Goal: Transaction & Acquisition: Download file/media

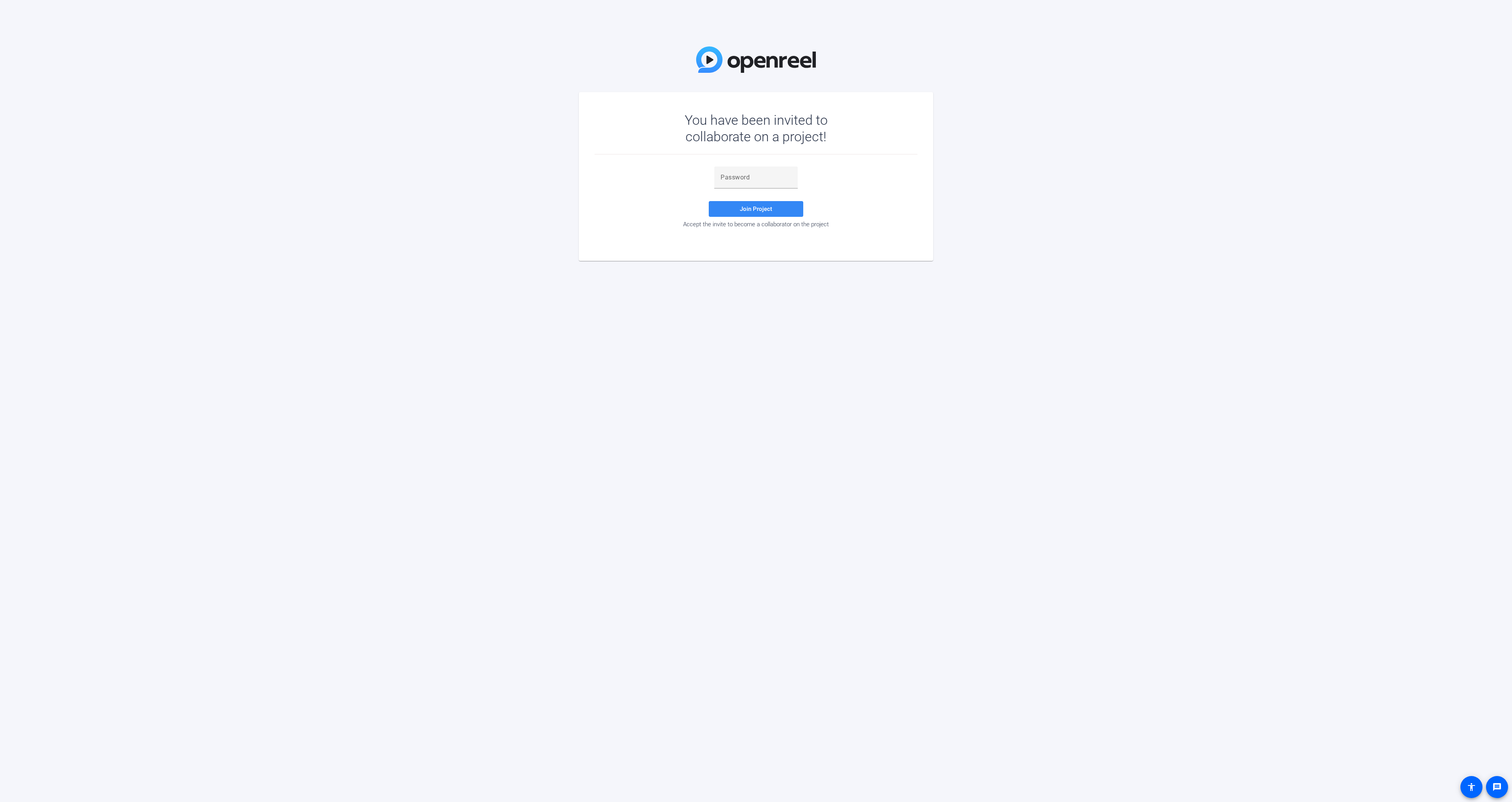
drag, startPoint x: 737, startPoint y: 179, endPoint x: 739, endPoint y: 200, distance: 21.1
click at [737, 179] on input "text" at bounding box center [756, 177] width 71 height 9
paste input "TXXLw("
type input "TXXLw("
drag, startPoint x: 734, startPoint y: 206, endPoint x: 623, endPoint y: 208, distance: 111.0
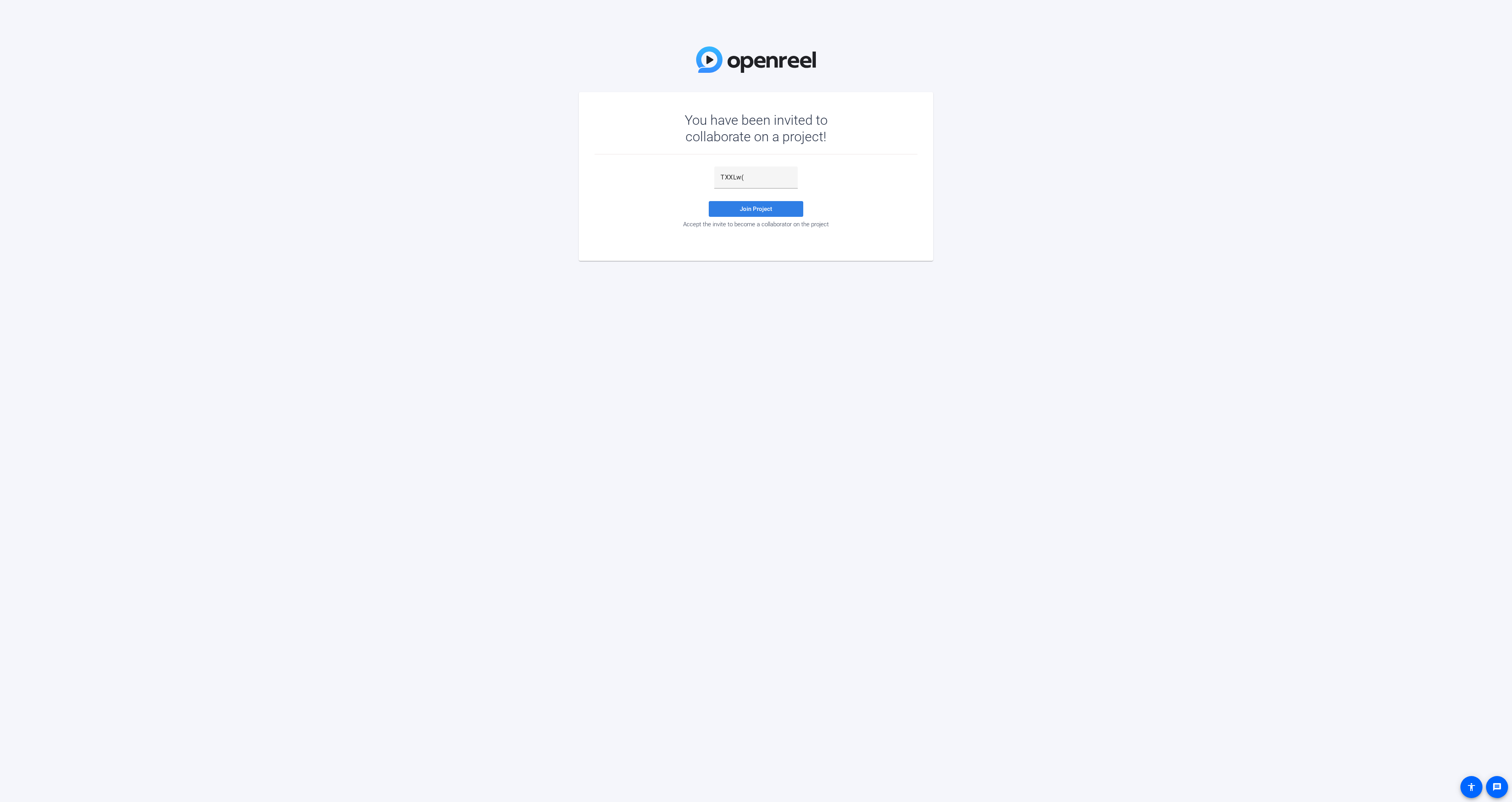
click at [733, 206] on span at bounding box center [756, 209] width 95 height 19
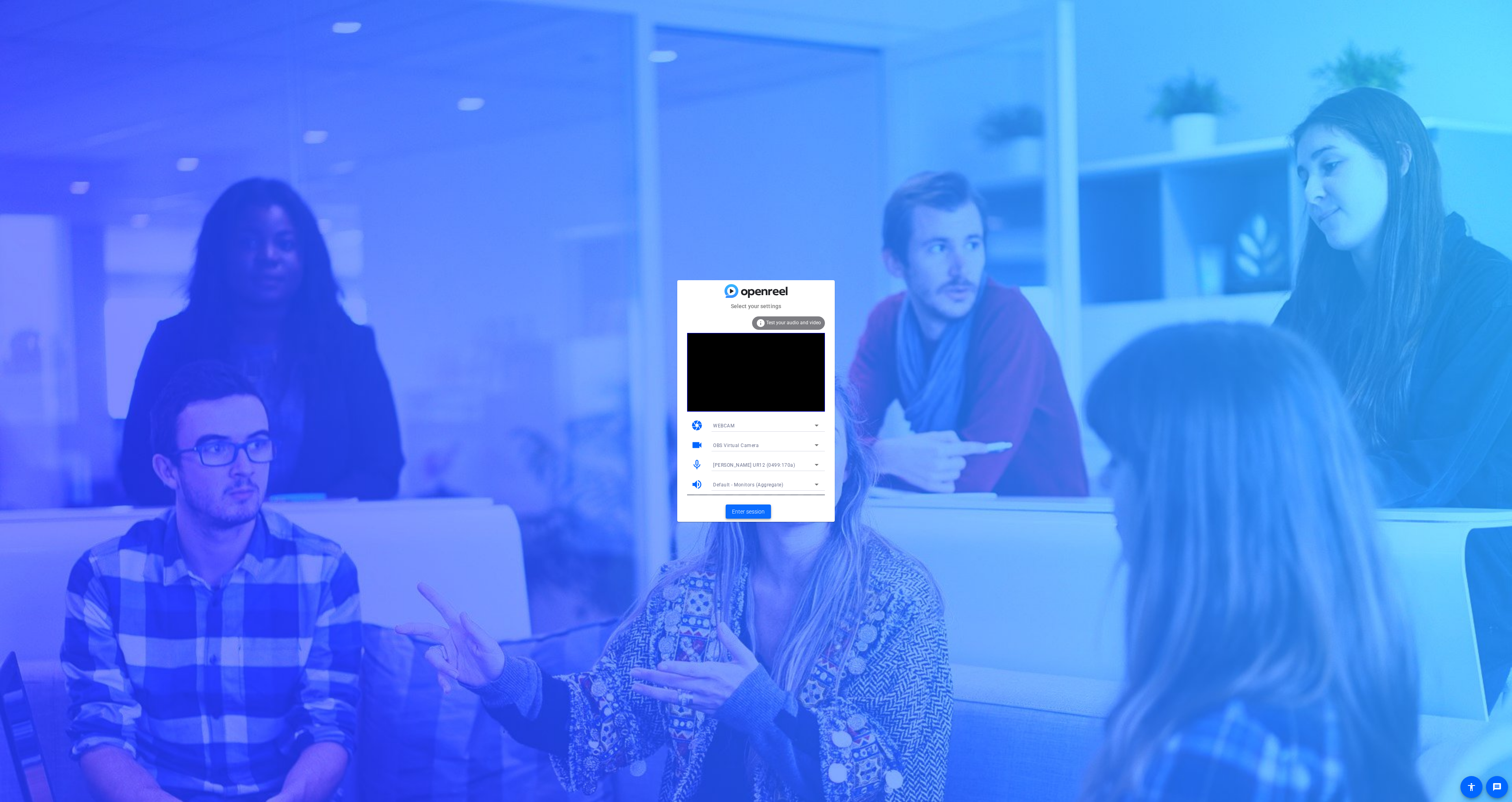
click at [745, 509] on span "Enter session" at bounding box center [748, 512] width 33 height 8
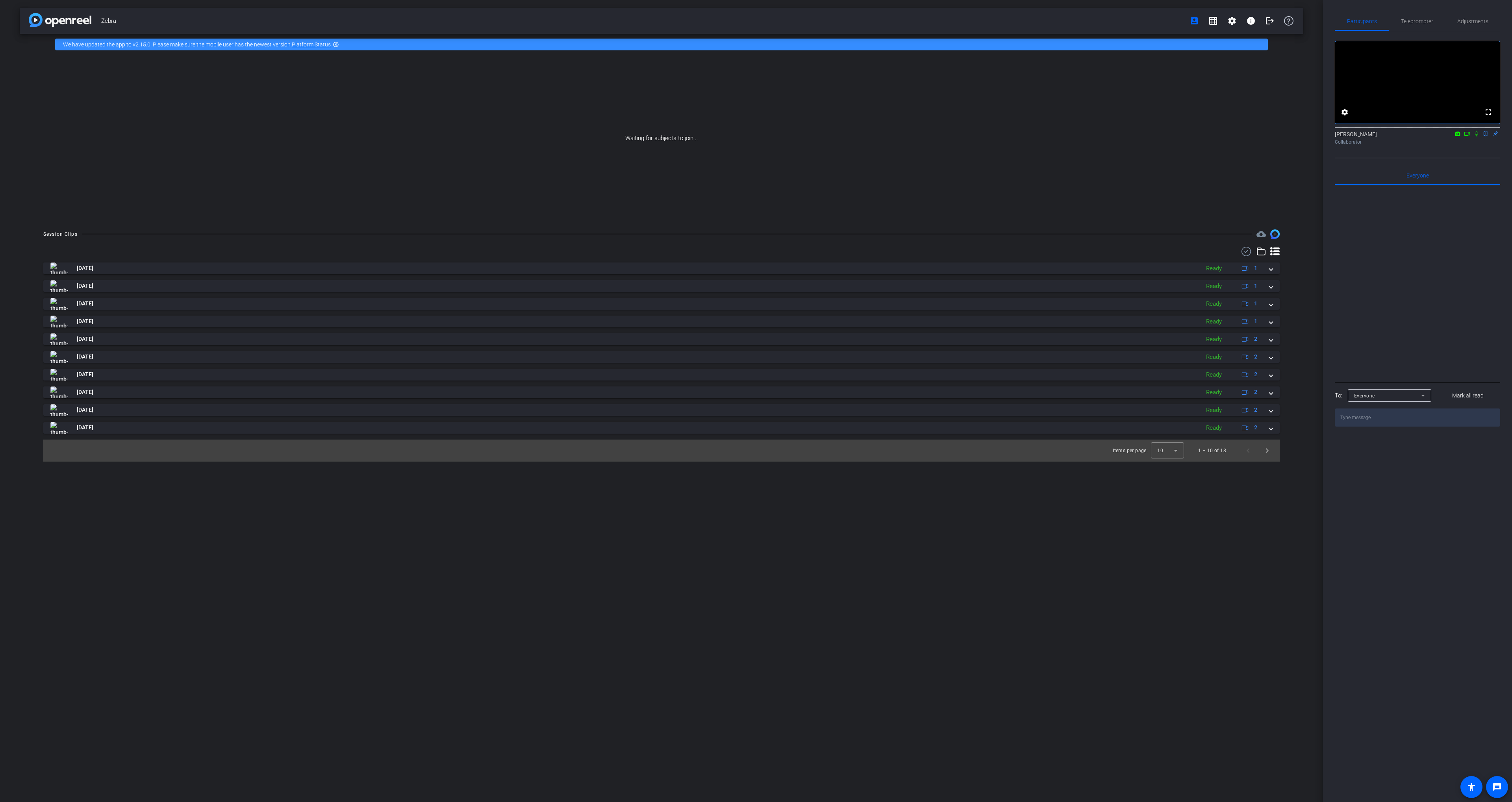
click at [1476, 137] on icon at bounding box center [1476, 133] width 6 height 5
click at [1469, 137] on icon at bounding box center [1467, 133] width 6 height 5
click at [1157, 445] on div at bounding box center [1167, 451] width 33 height 19
drag, startPoint x: 1159, startPoint y: 494, endPoint x: 1148, endPoint y: 493, distance: 11.0
click at [1158, 494] on span "25" at bounding box center [1161, 493] width 6 height 9
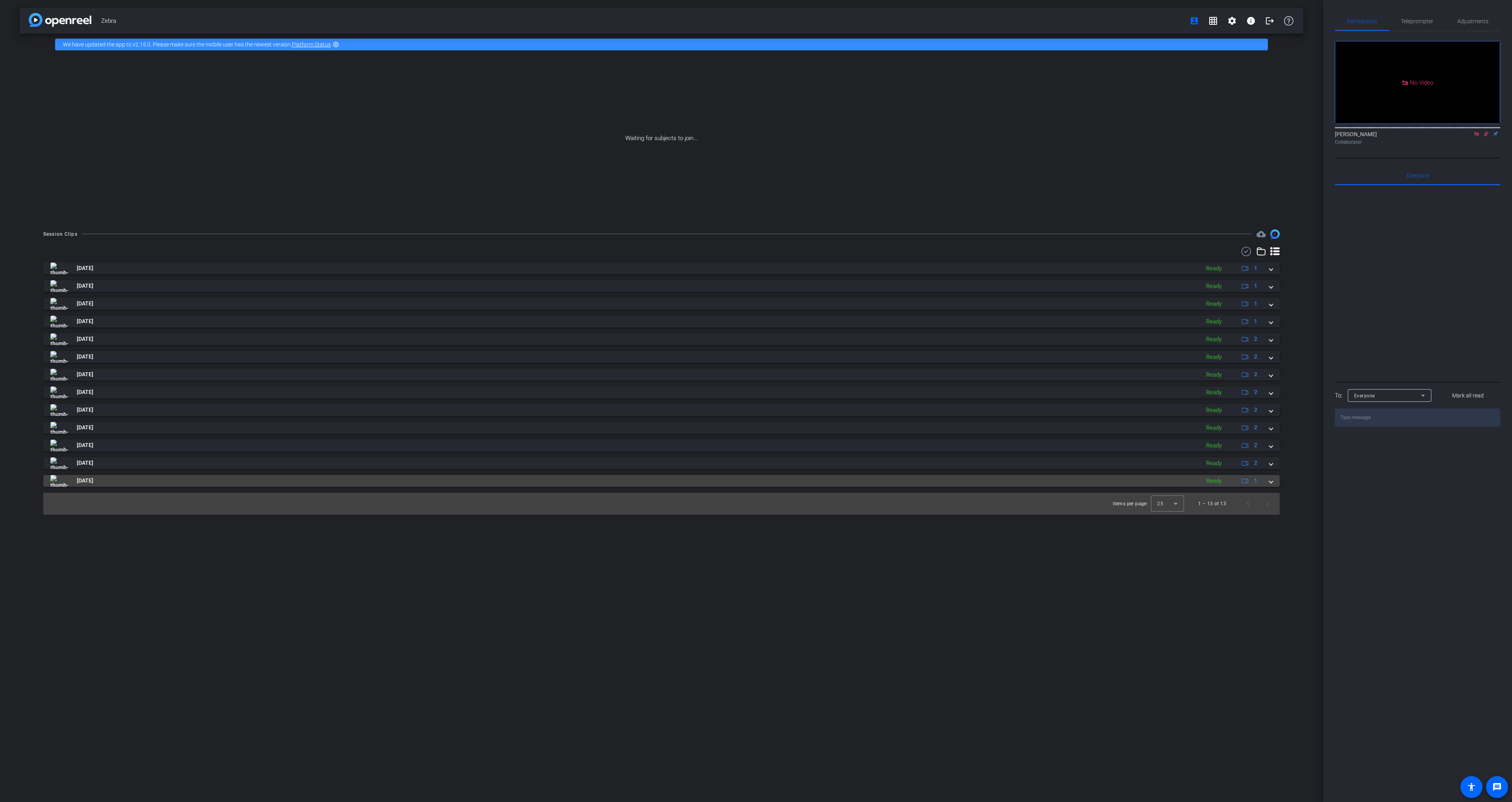
click at [924, 486] on mat-panel-title "[DATE]" at bounding box center [623, 481] width 1145 height 12
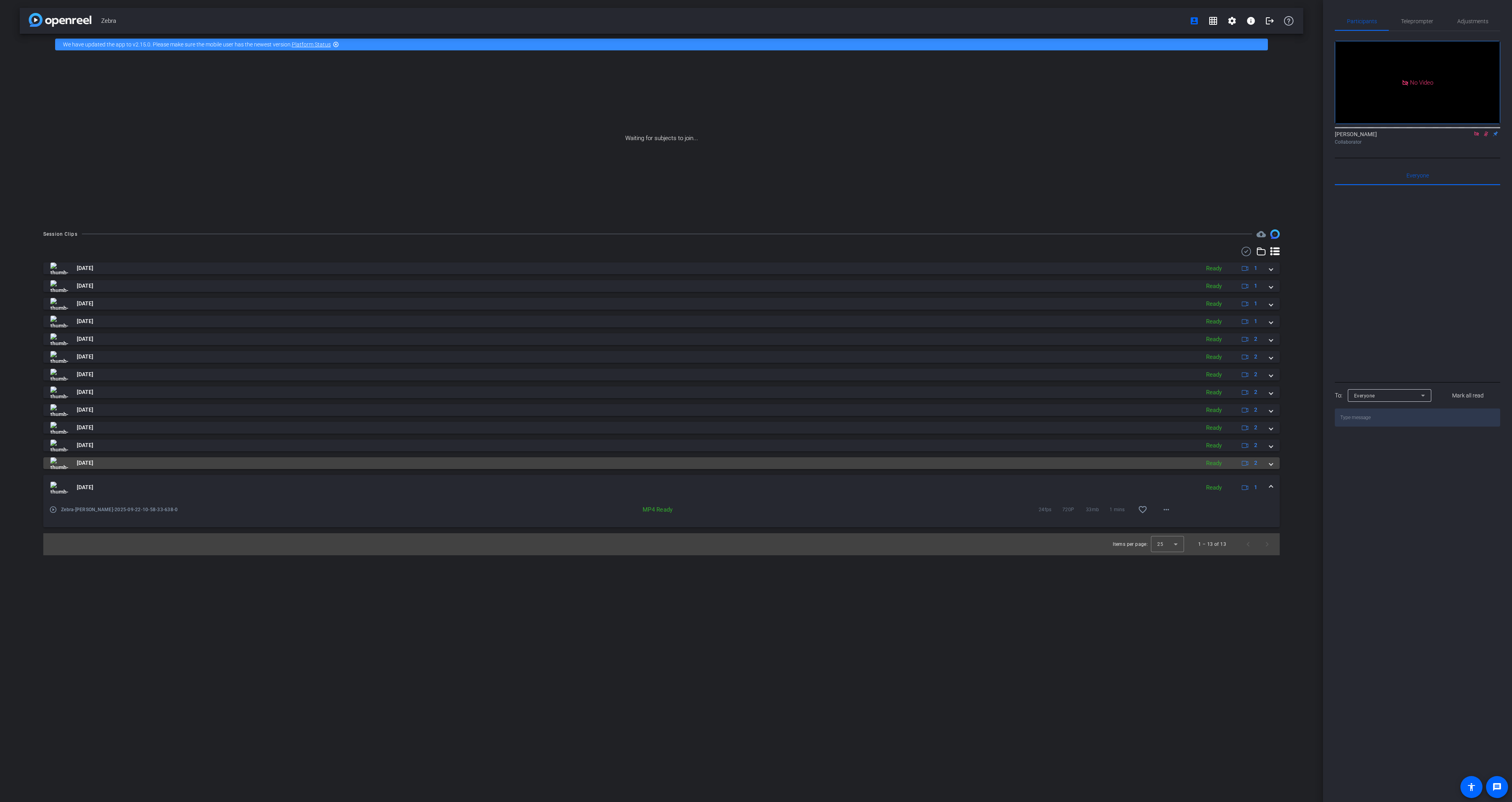
drag, startPoint x: 918, startPoint y: 486, endPoint x: 904, endPoint y: 463, distance: 26.9
click at [918, 486] on mat-panel-title "[DATE]" at bounding box center [623, 488] width 1145 height 12
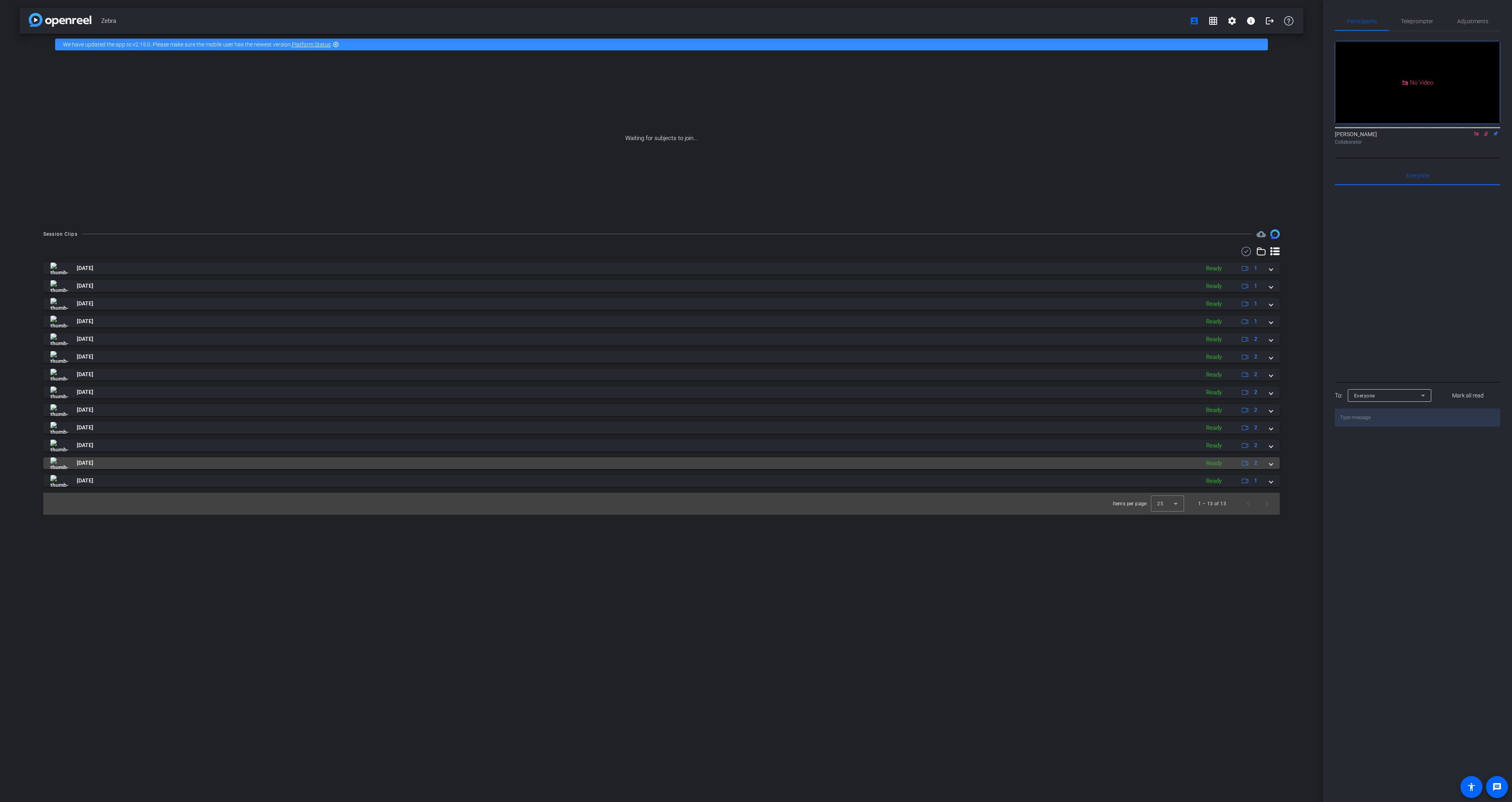
click at [903, 462] on mat-panel-title "[DATE]" at bounding box center [623, 463] width 1145 height 12
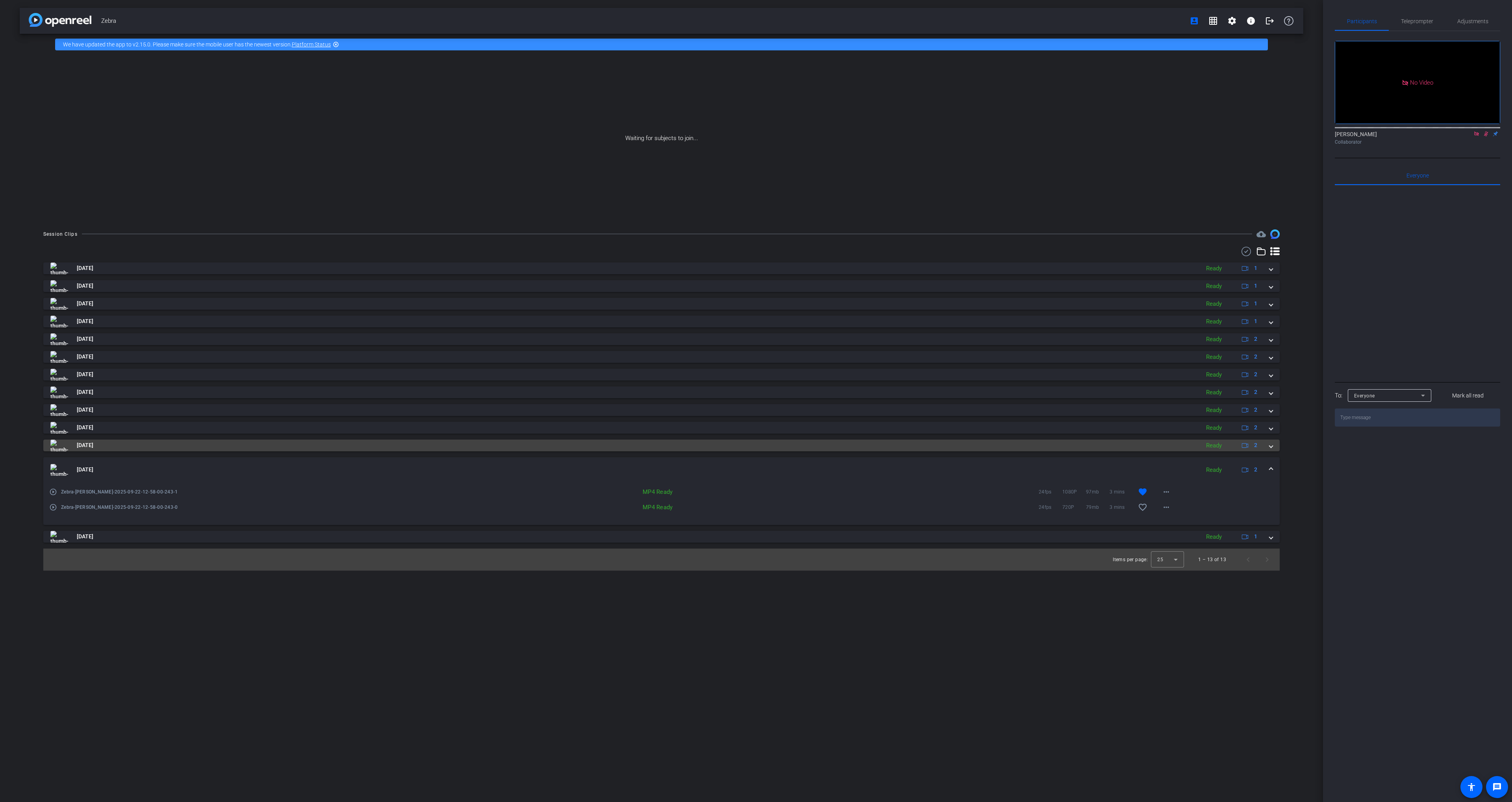
click at [158, 443] on mat-panel-title "[DATE]" at bounding box center [623, 445] width 1145 height 12
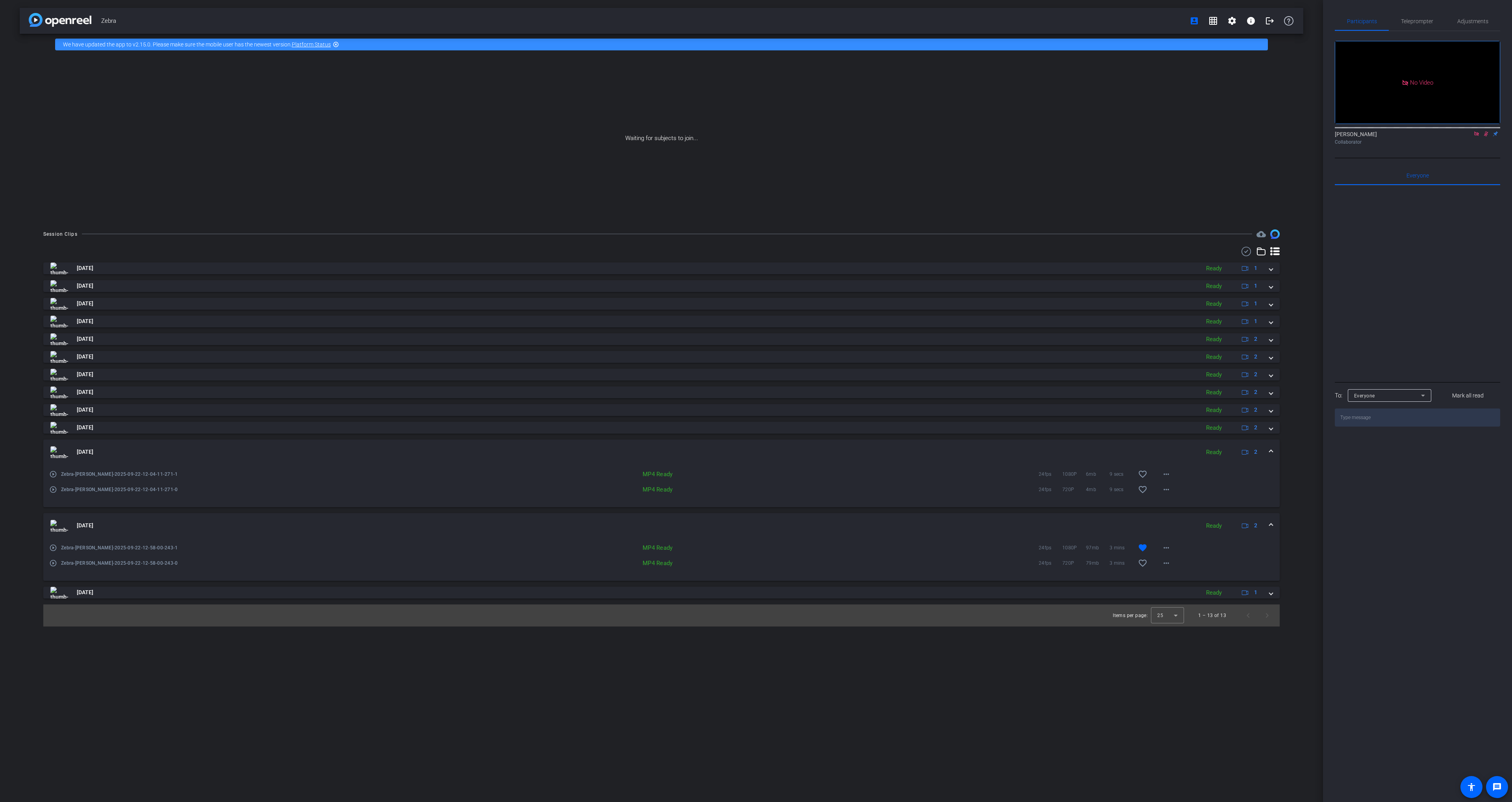
click at [169, 434] on div "[DATE] Ready 1 [DATE] Ready 1 [DATE] Ready 1 [DATE] Ready 1 [DATE] Ready 2 [DAT…" at bounding box center [662, 430] width 1236 height 336
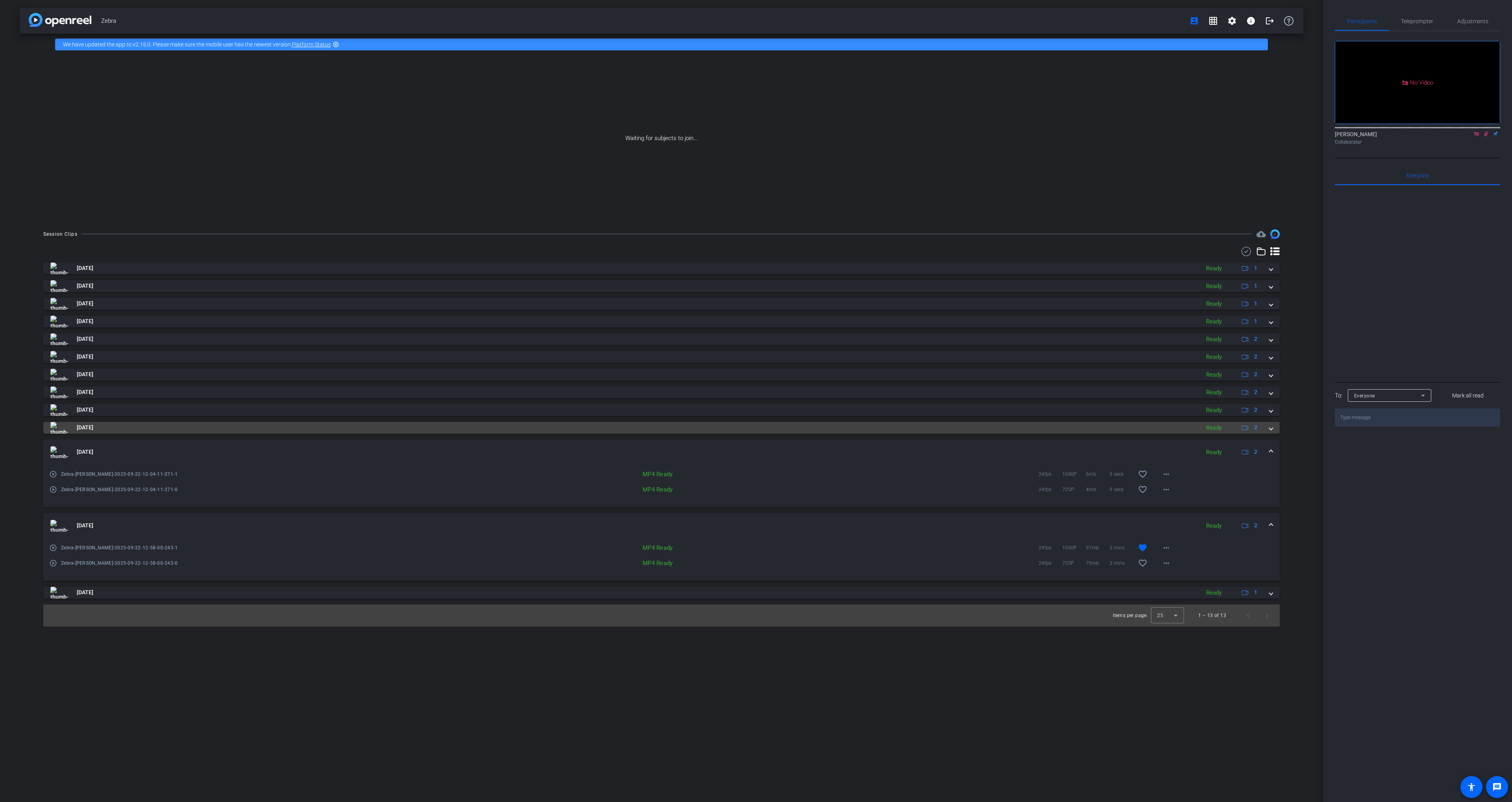
click at [184, 429] on mat-panel-title "[DATE]" at bounding box center [623, 428] width 1145 height 12
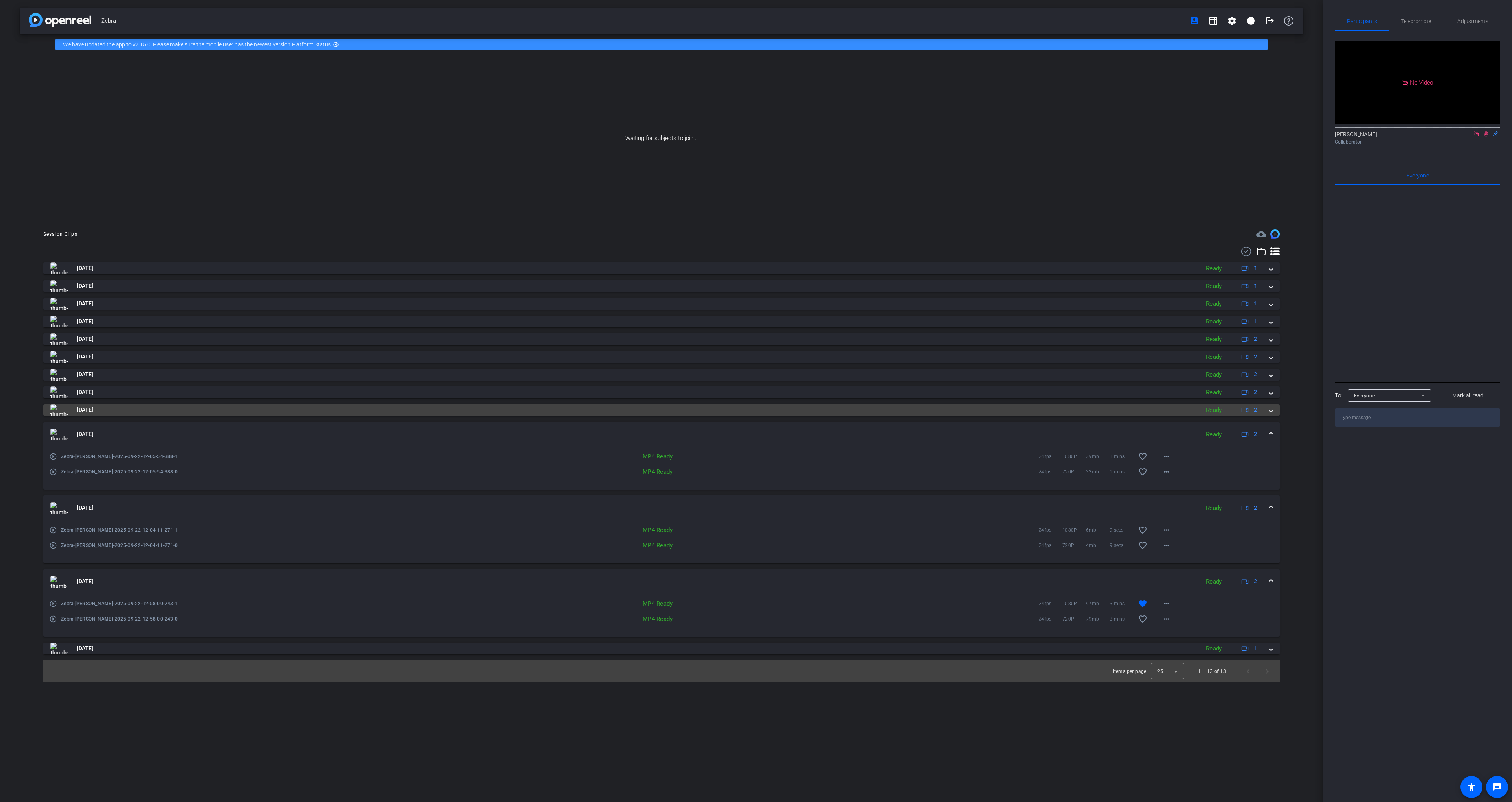
click at [175, 410] on mat-panel-title "[DATE]" at bounding box center [623, 410] width 1145 height 12
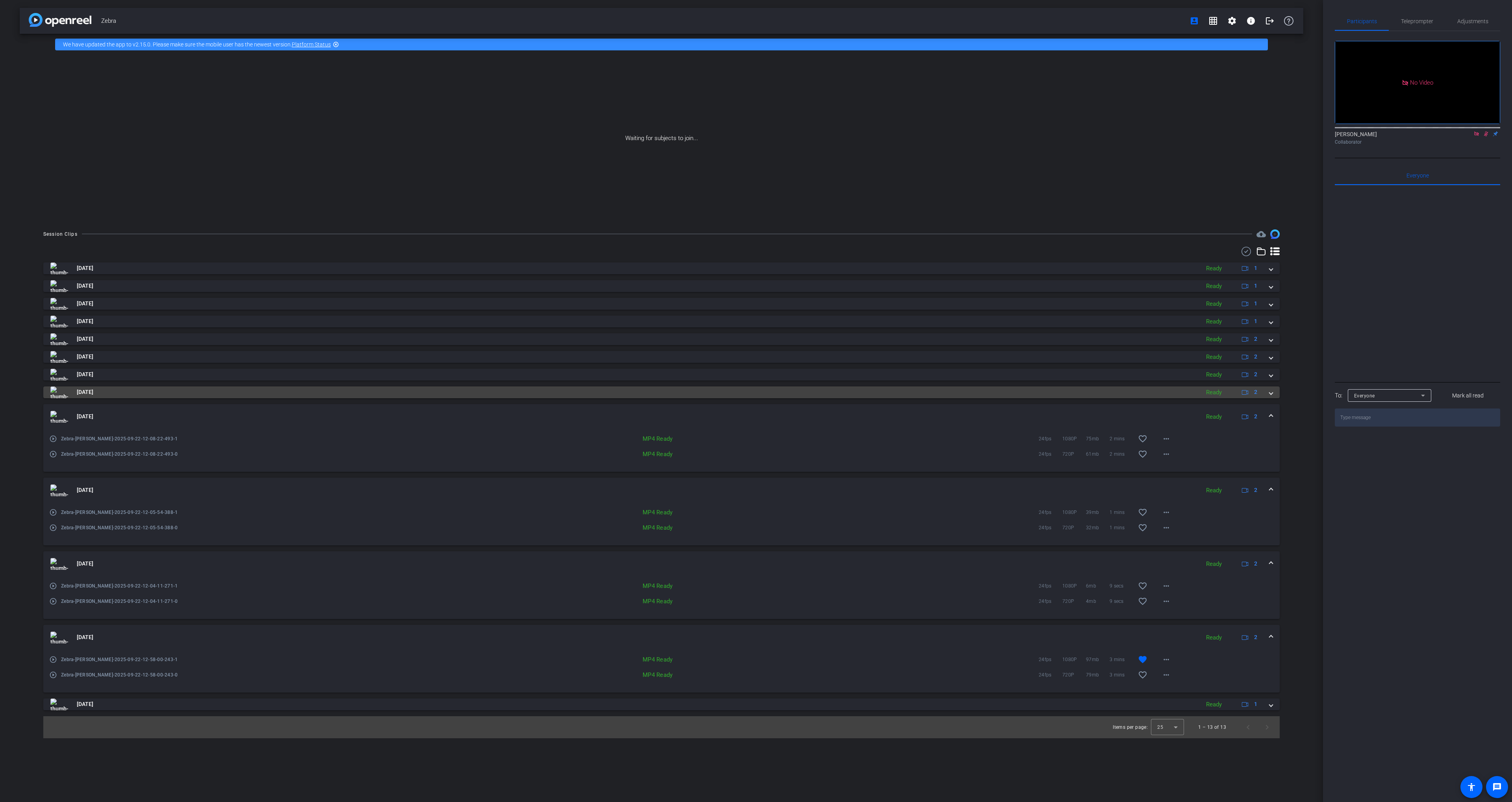
click at [174, 391] on mat-panel-title "[DATE]" at bounding box center [623, 392] width 1145 height 12
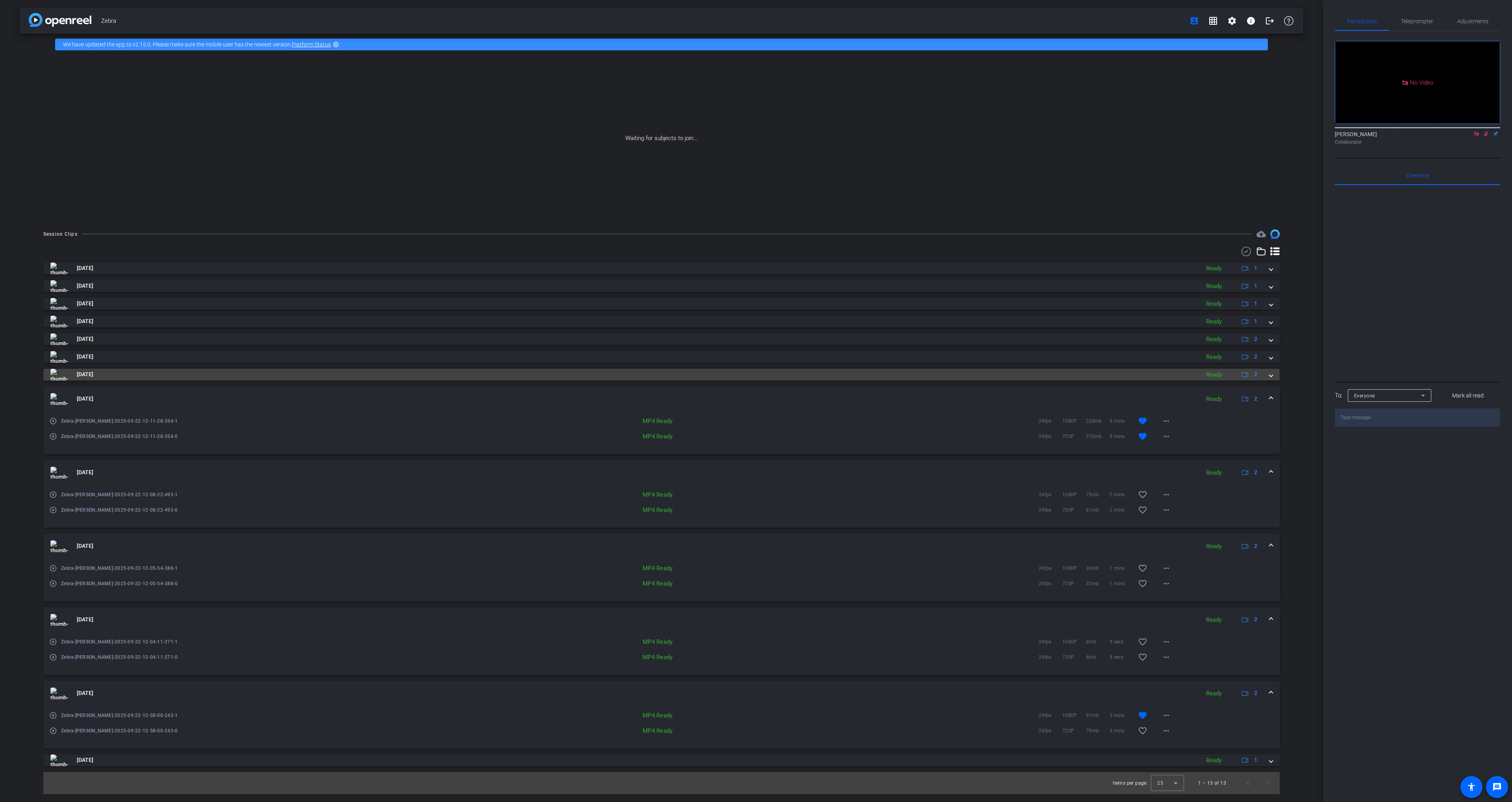
click at [264, 377] on mat-panel-title "[DATE]" at bounding box center [623, 375] width 1145 height 12
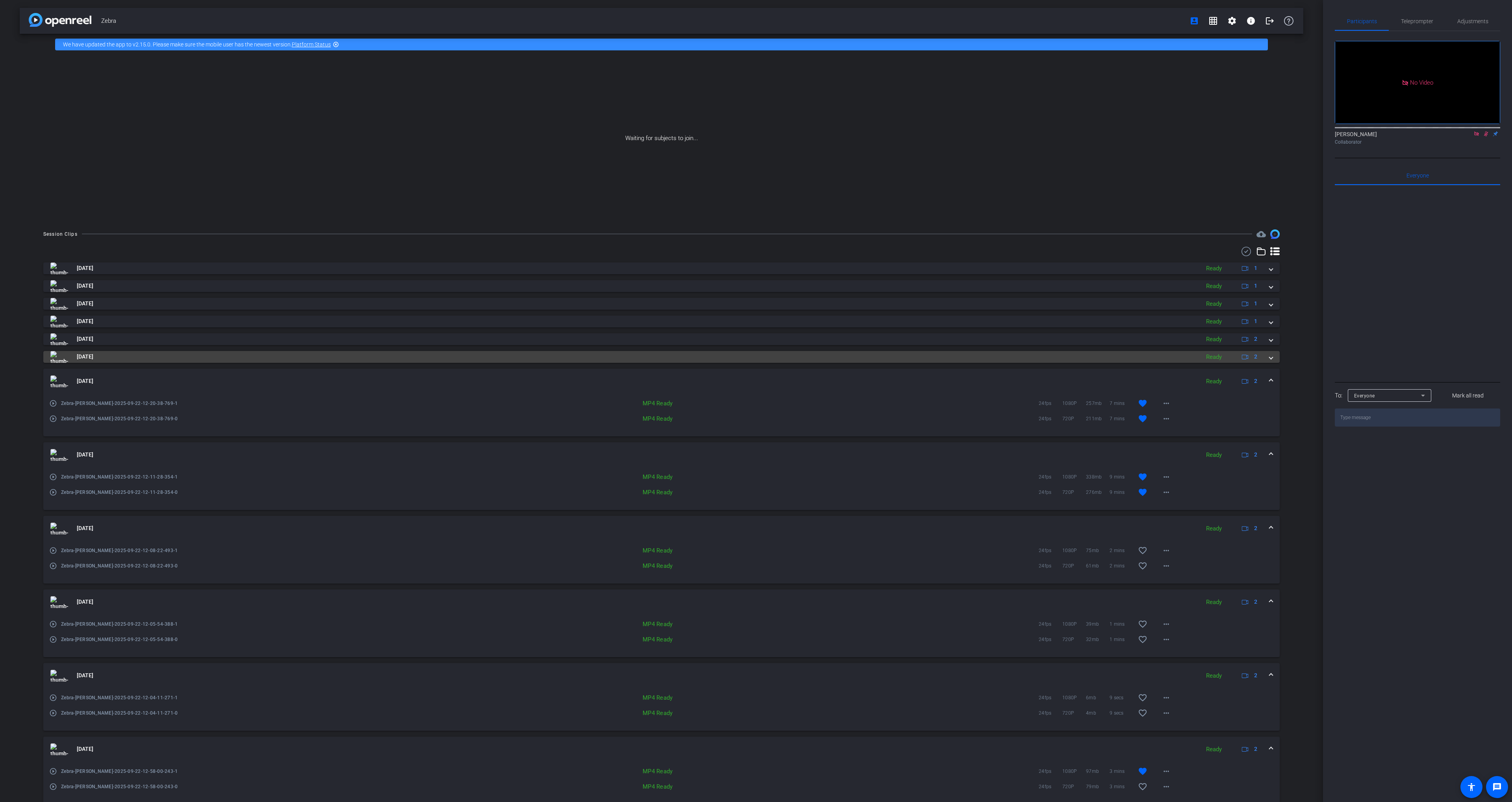
click at [163, 356] on mat-panel-title "[DATE]" at bounding box center [623, 357] width 1145 height 12
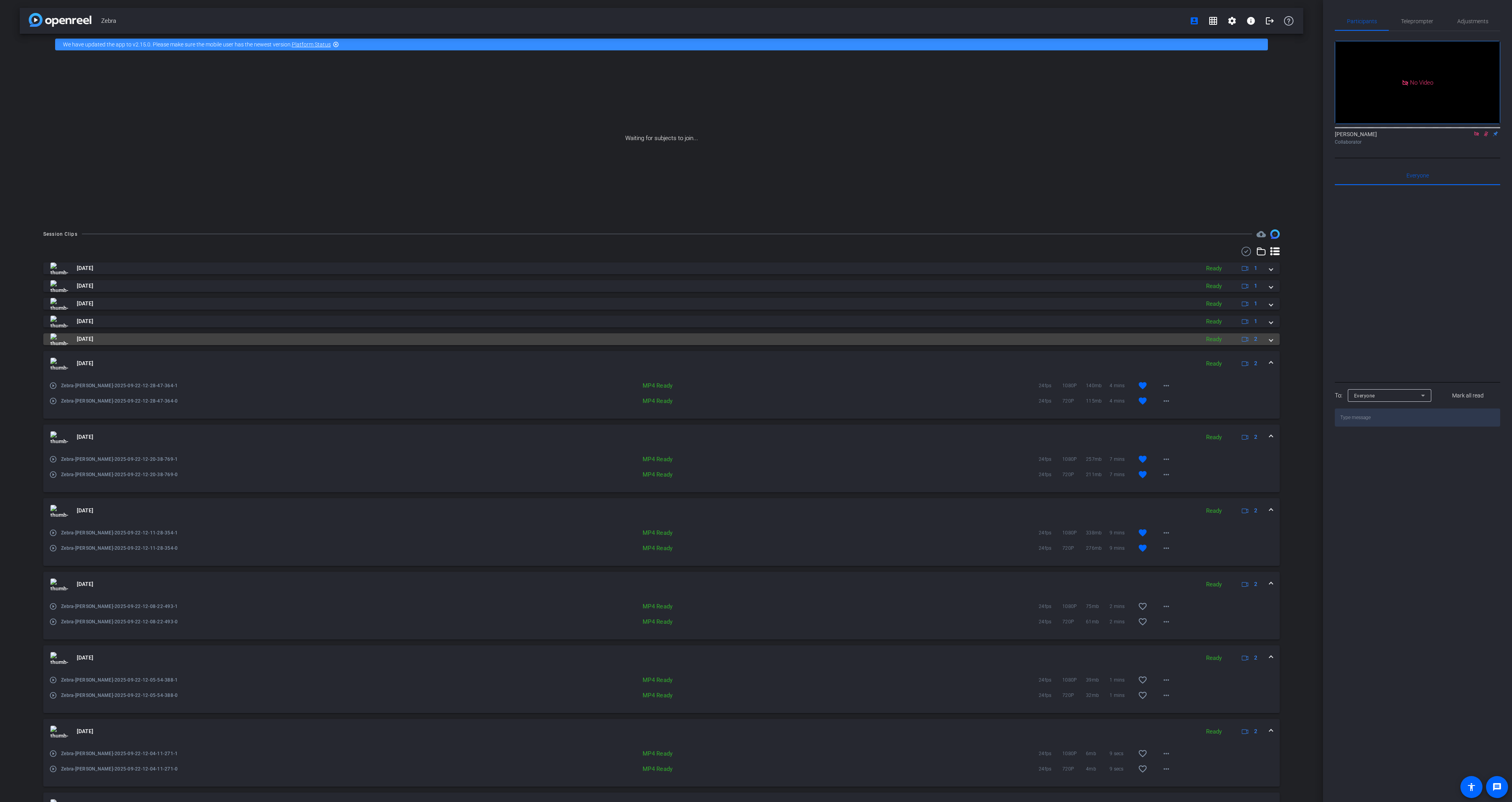
click at [126, 341] on mat-panel-title "[DATE]" at bounding box center [623, 339] width 1145 height 12
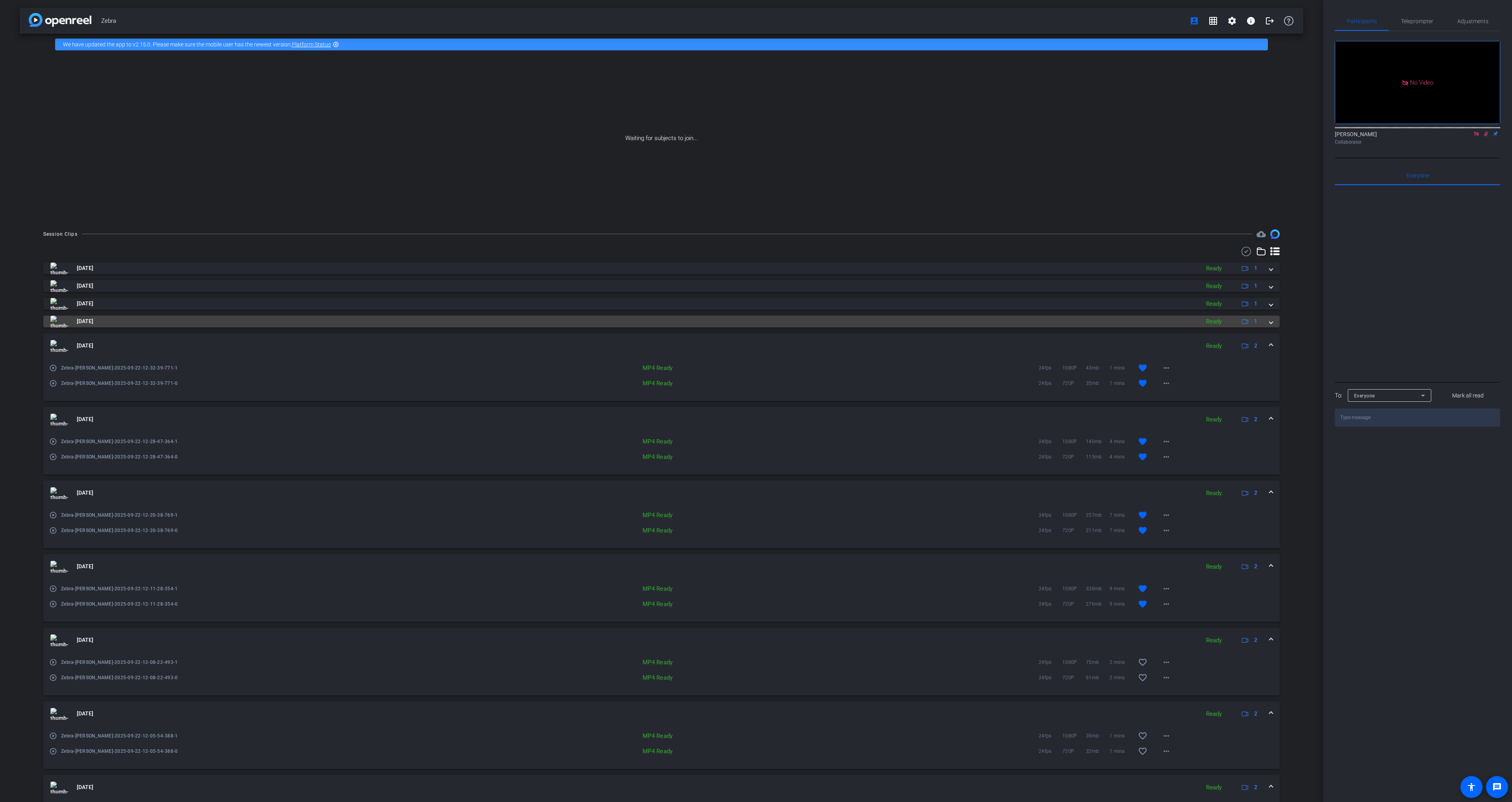
click at [138, 325] on mat-panel-title "[DATE]" at bounding box center [623, 322] width 1145 height 12
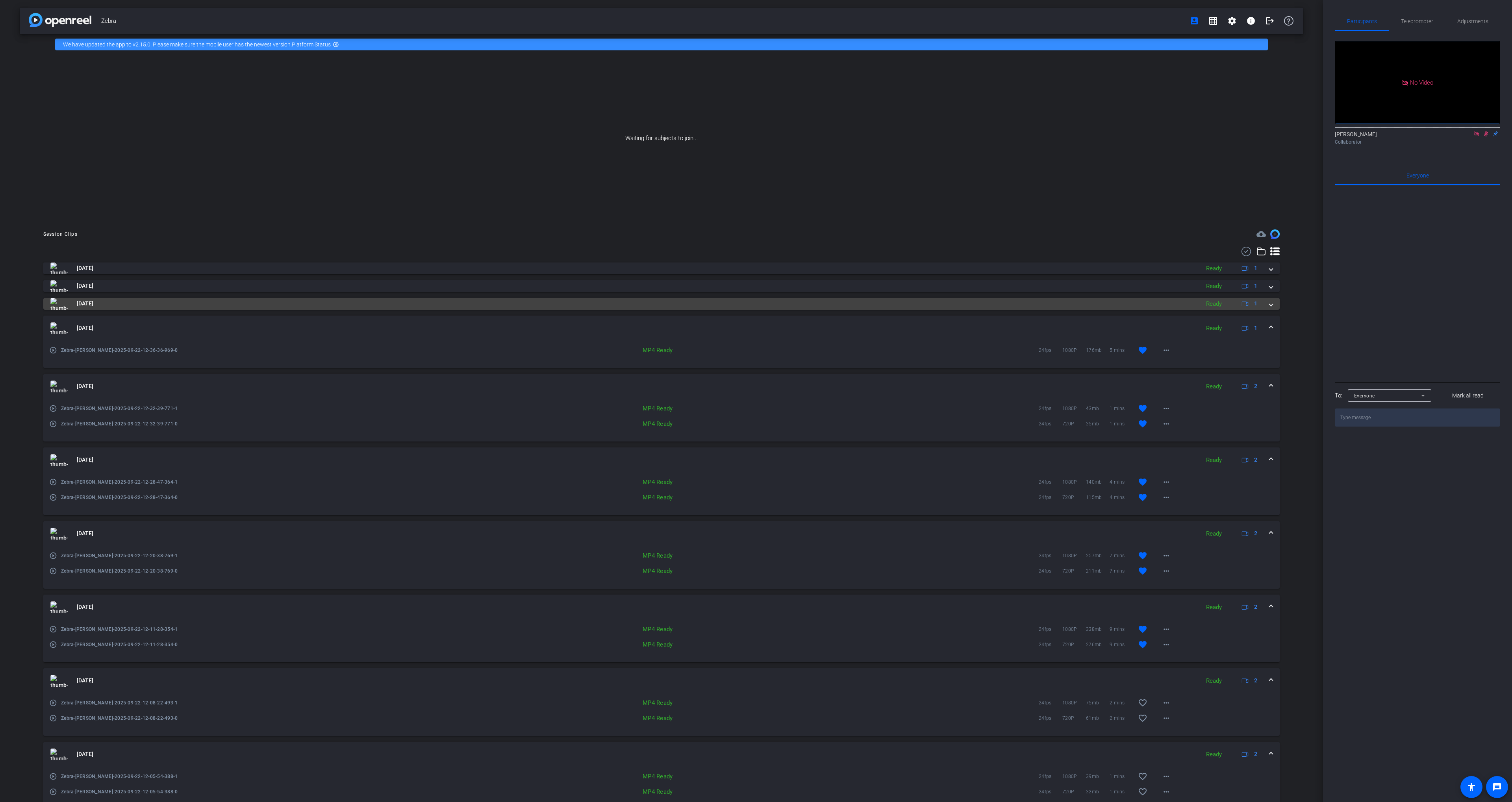
click at [392, 309] on mat-panel-title "[DATE]" at bounding box center [623, 304] width 1145 height 12
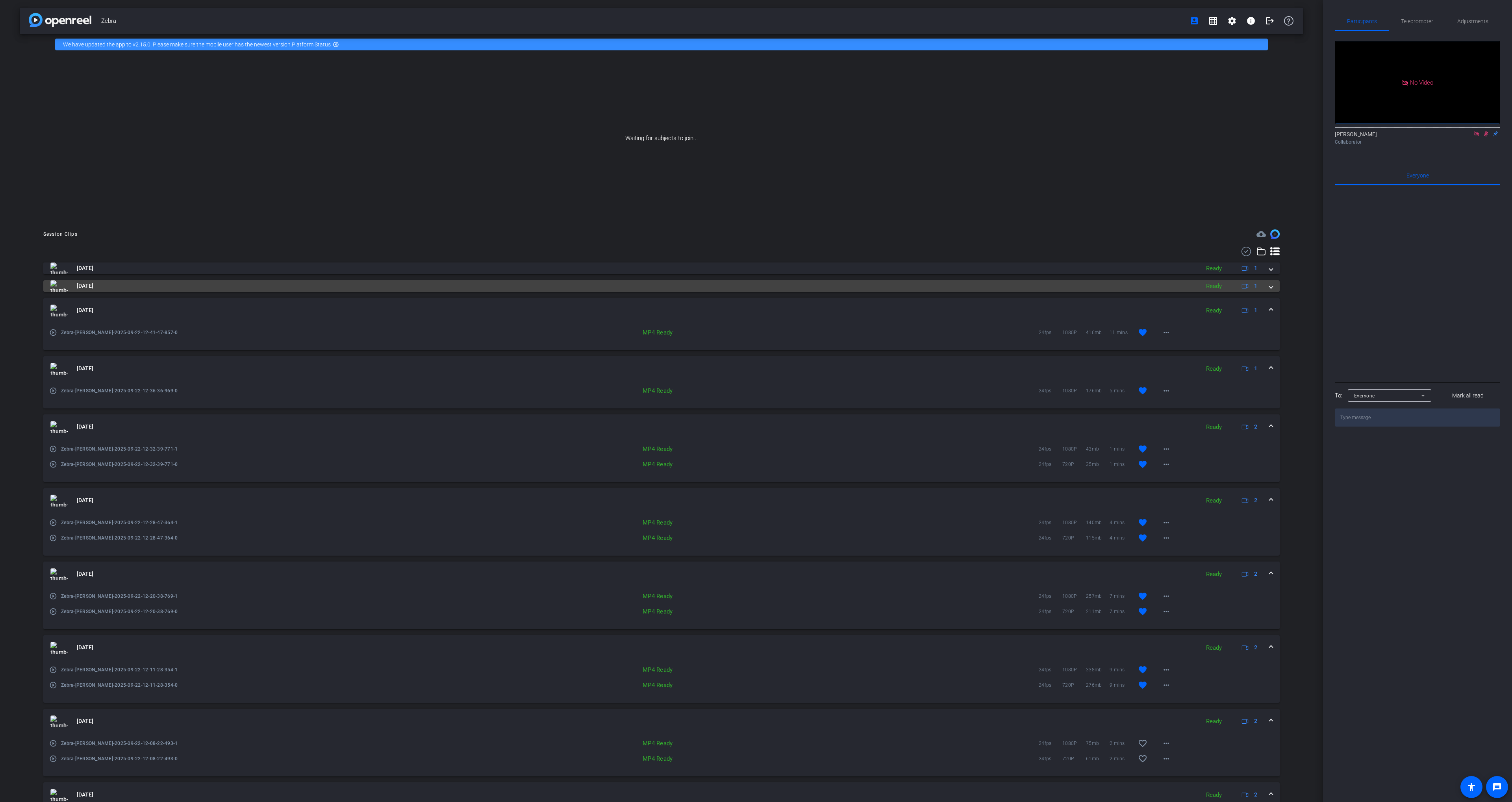
click at [387, 286] on mat-panel-title "[DATE]" at bounding box center [623, 286] width 1145 height 12
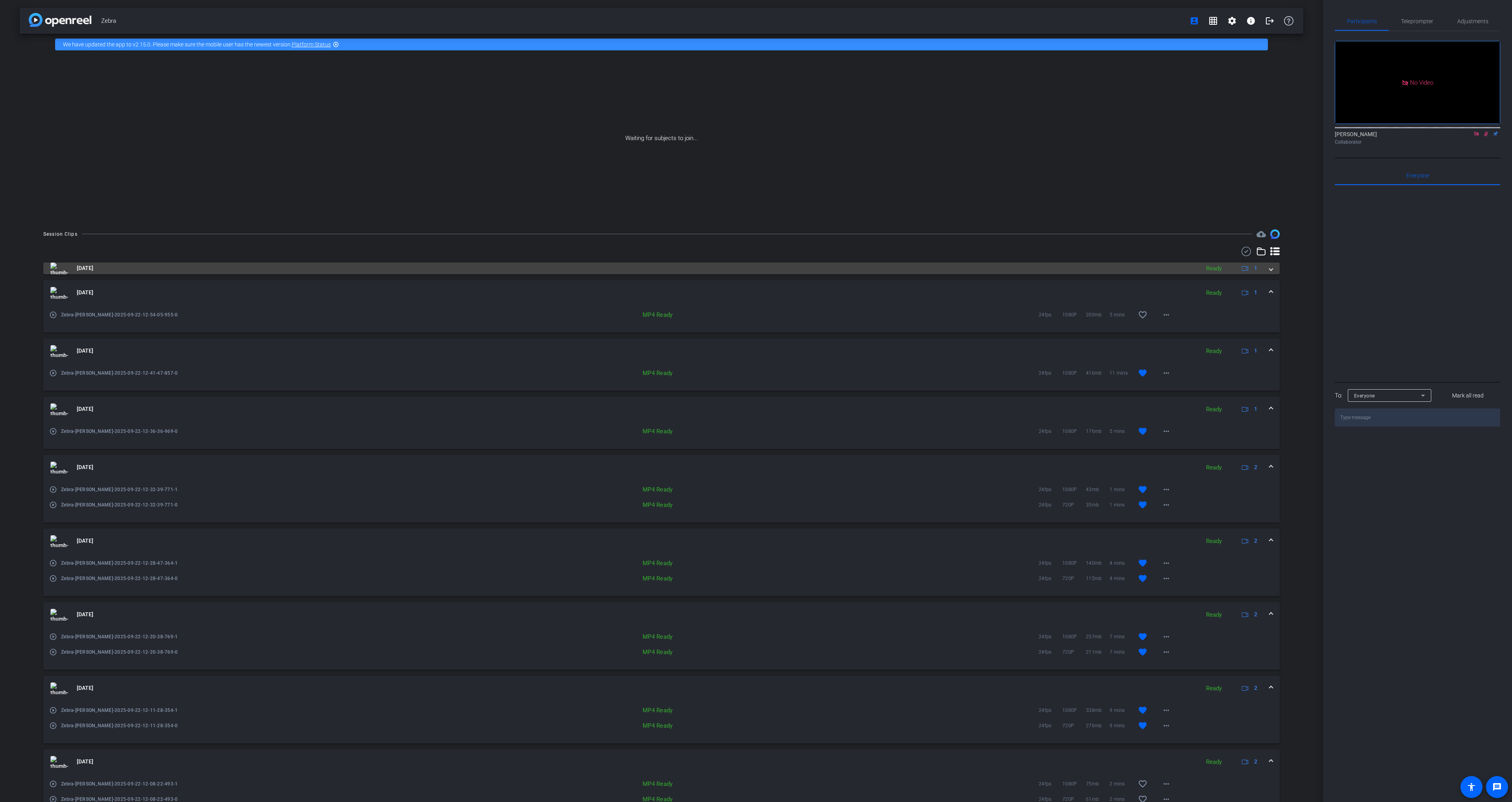
click at [388, 266] on mat-panel-title "[DATE]" at bounding box center [623, 268] width 1145 height 12
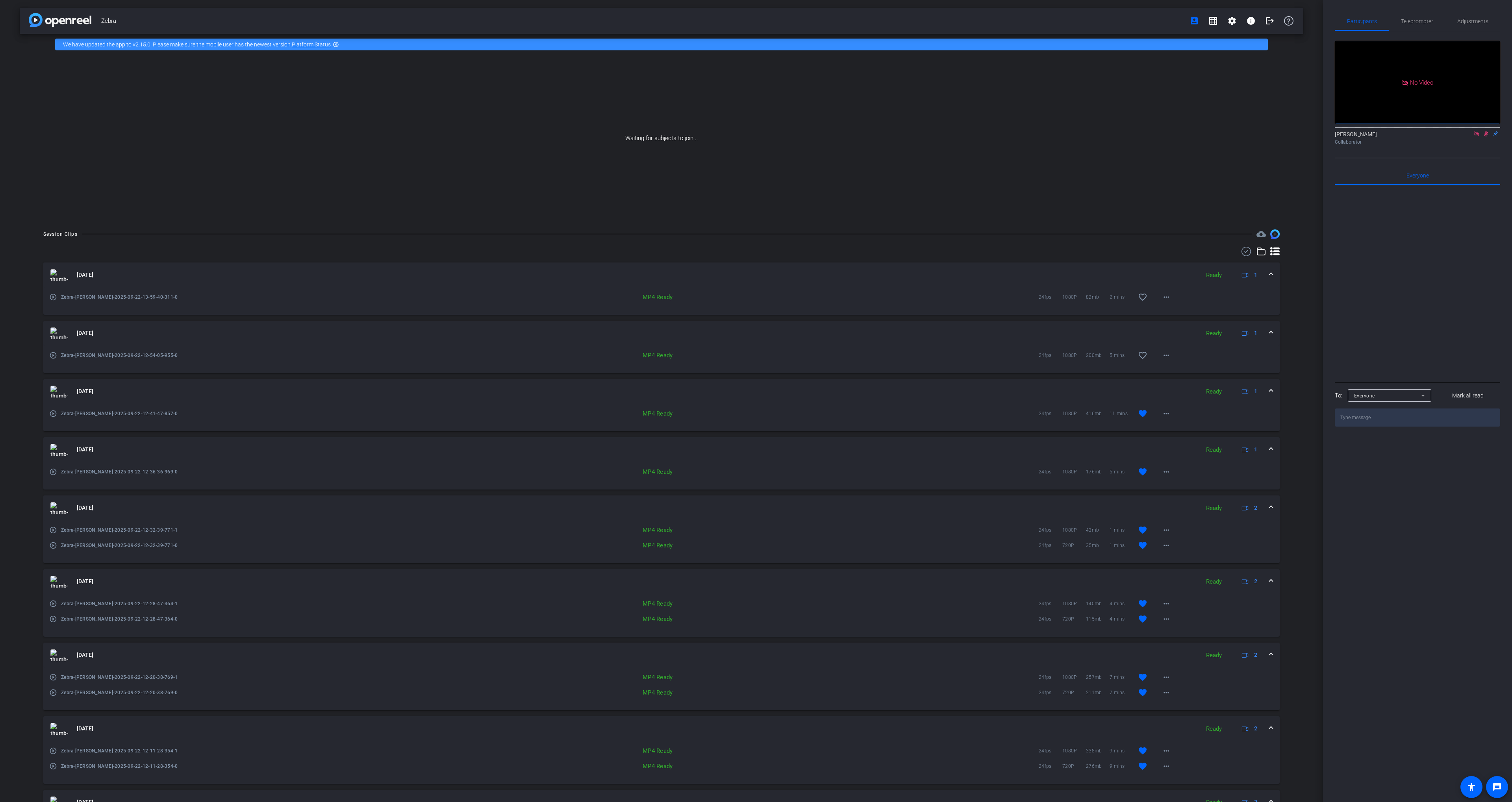
drag, startPoint x: 1244, startPoint y: 254, endPoint x: 1054, endPoint y: 340, distance: 208.6
click at [1243, 253] on icon at bounding box center [1246, 252] width 12 height 9
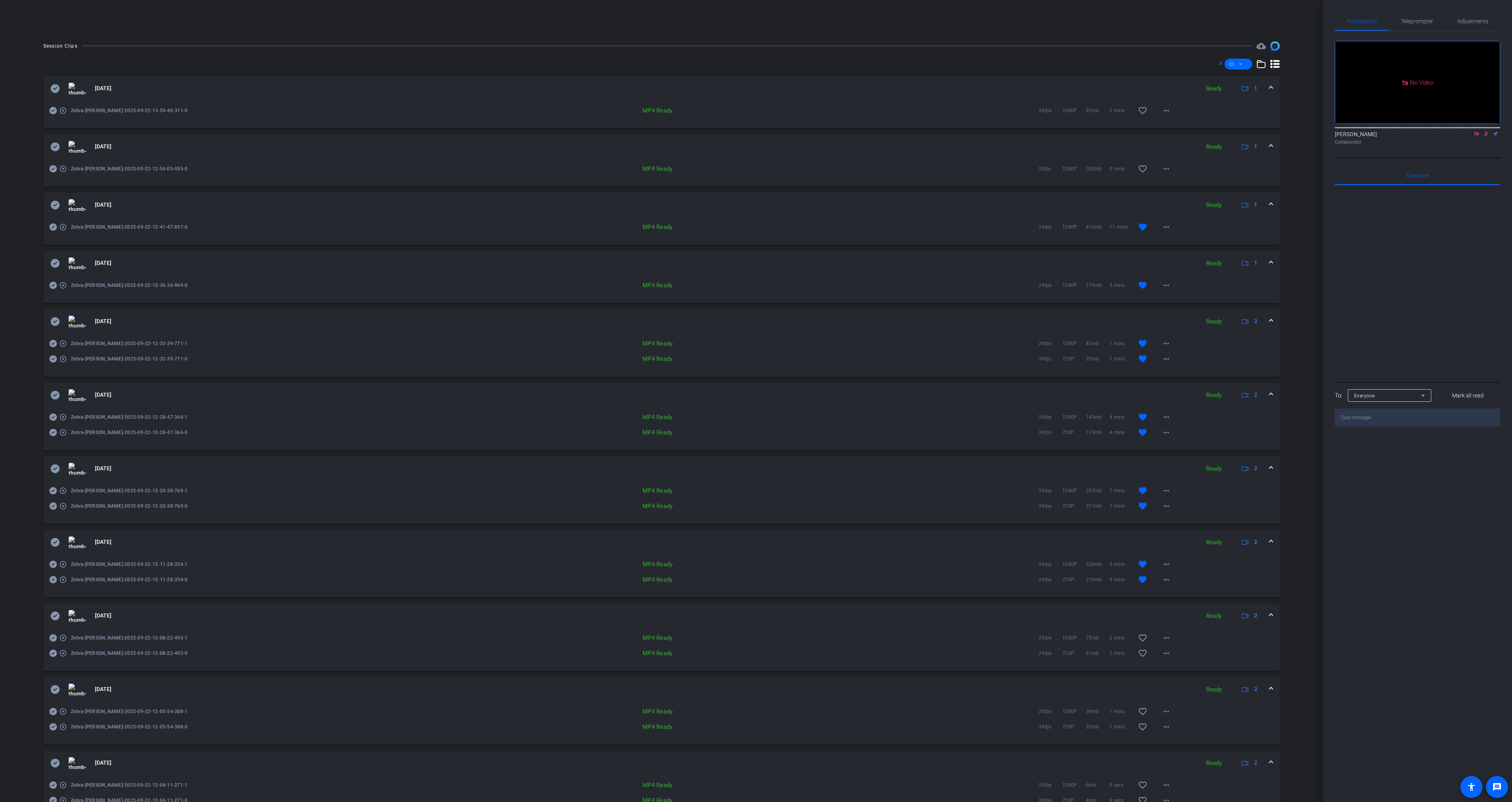
scroll to position [323, 0]
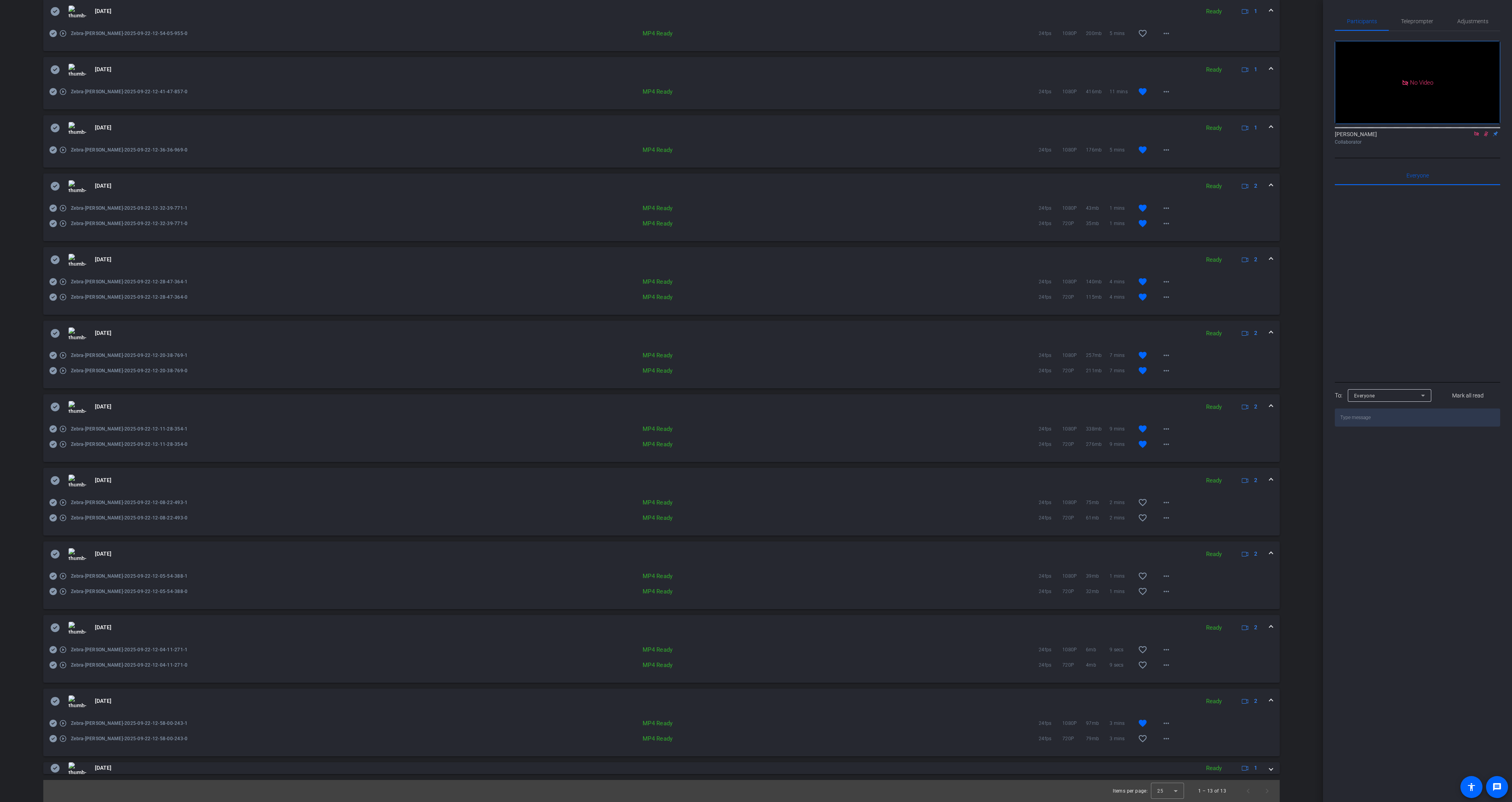
click at [57, 479] on icon at bounding box center [55, 480] width 9 height 9
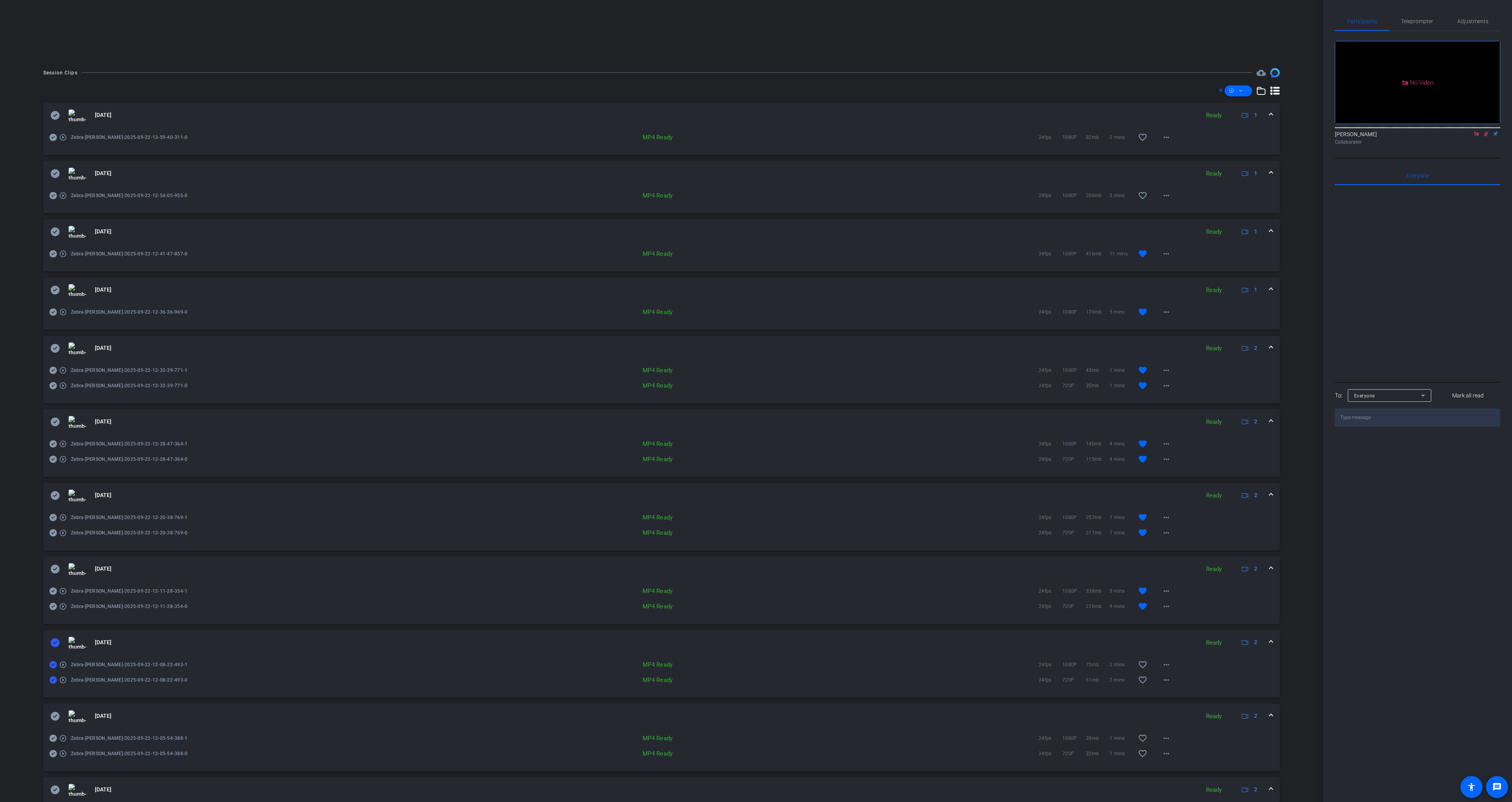
scroll to position [0, 0]
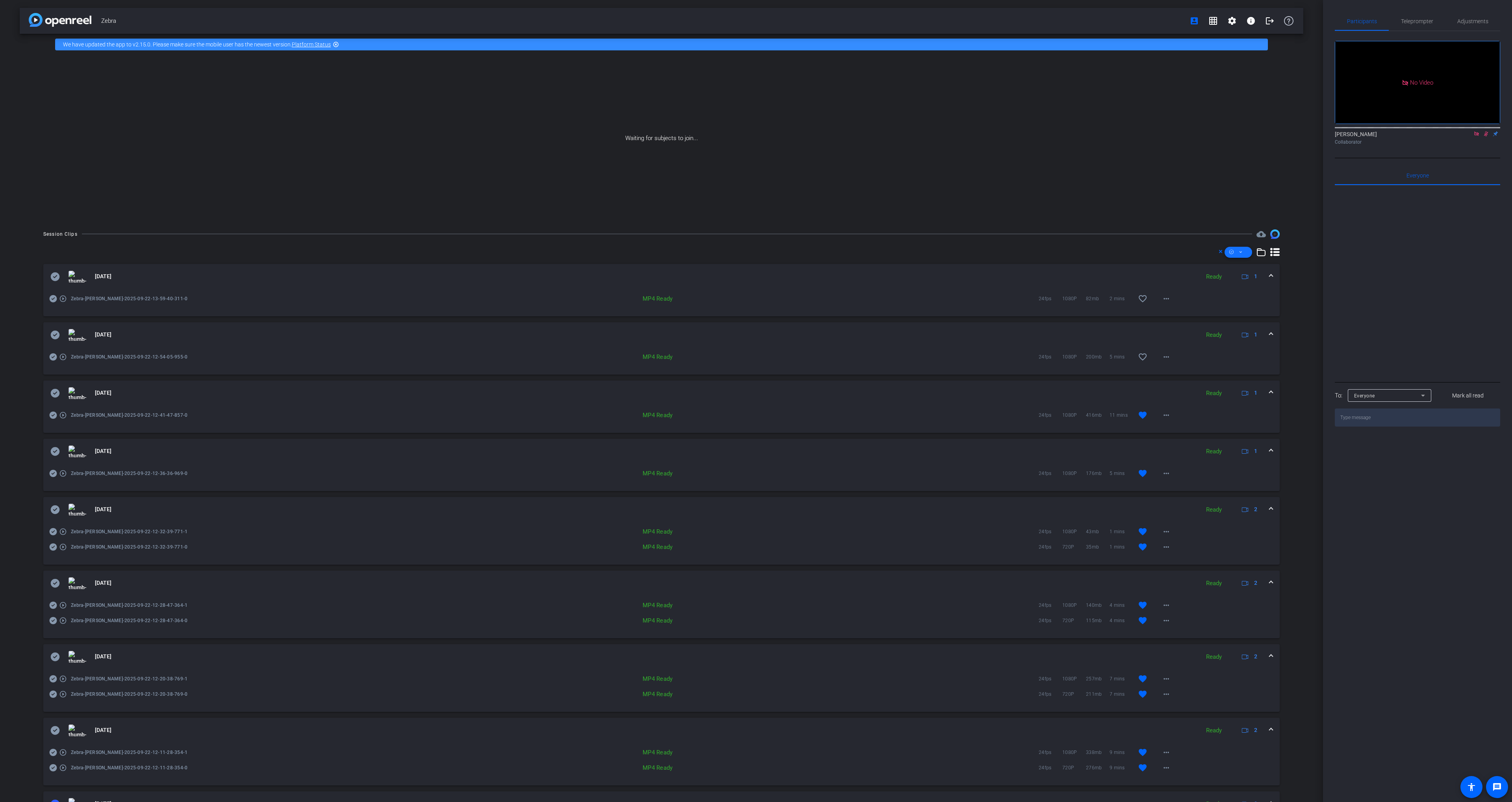
click at [1238, 251] on span at bounding box center [1238, 252] width 28 height 19
click at [1251, 295] on span "Download MP4" at bounding box center [1251, 294] width 42 height 9
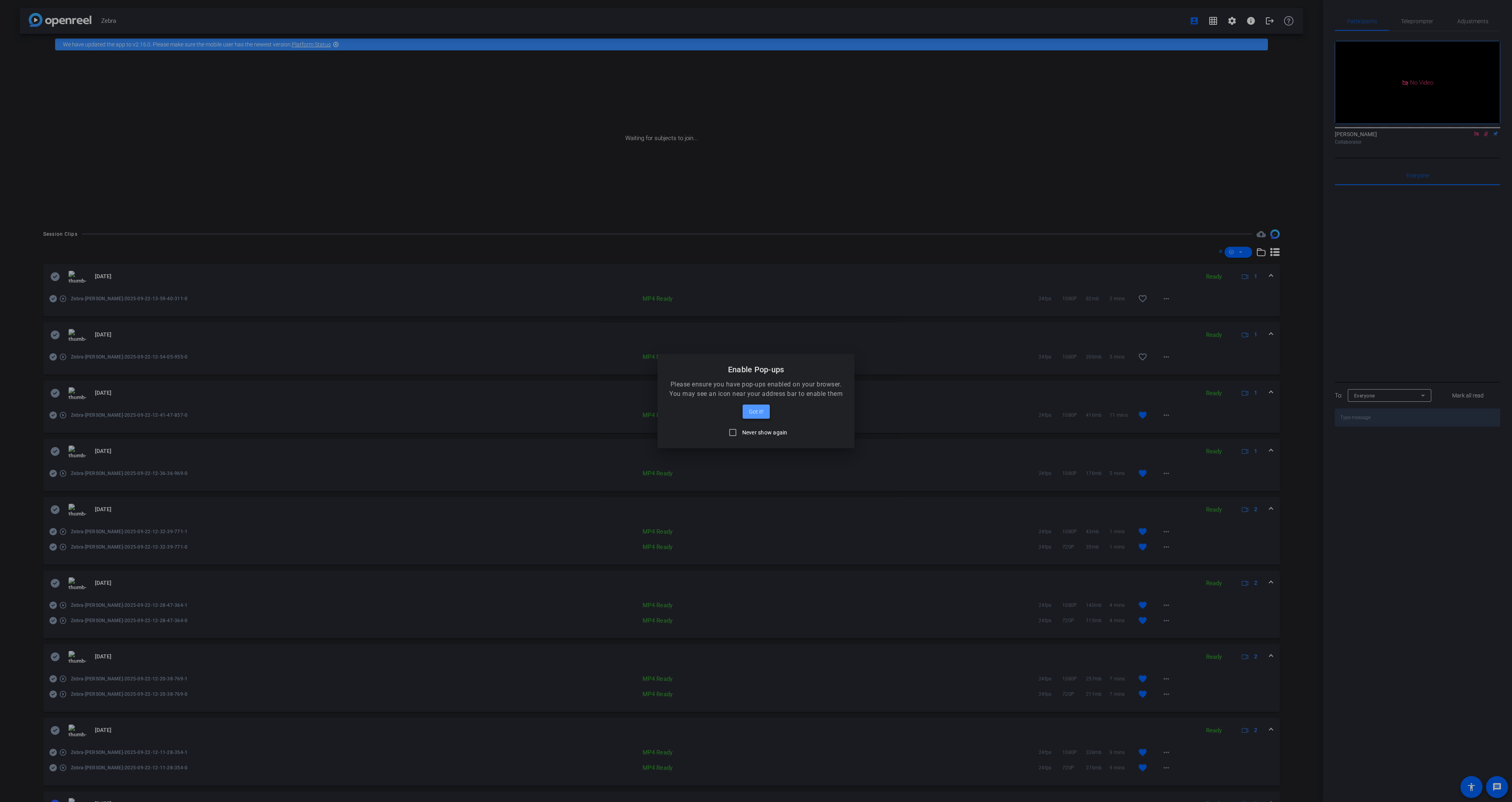
click at [752, 411] on span "Got it!" at bounding box center [756, 412] width 15 height 9
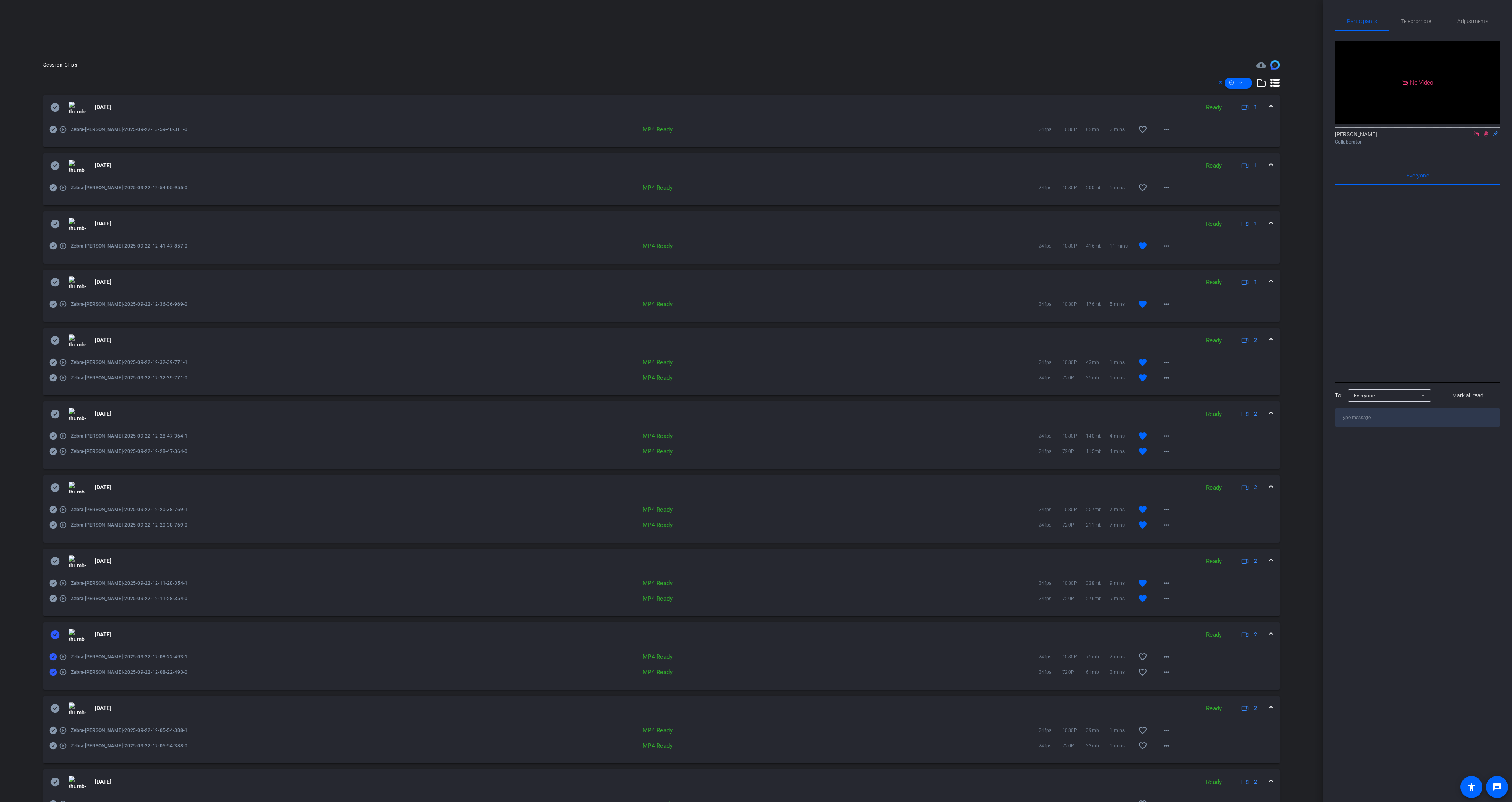
scroll to position [323, 0]
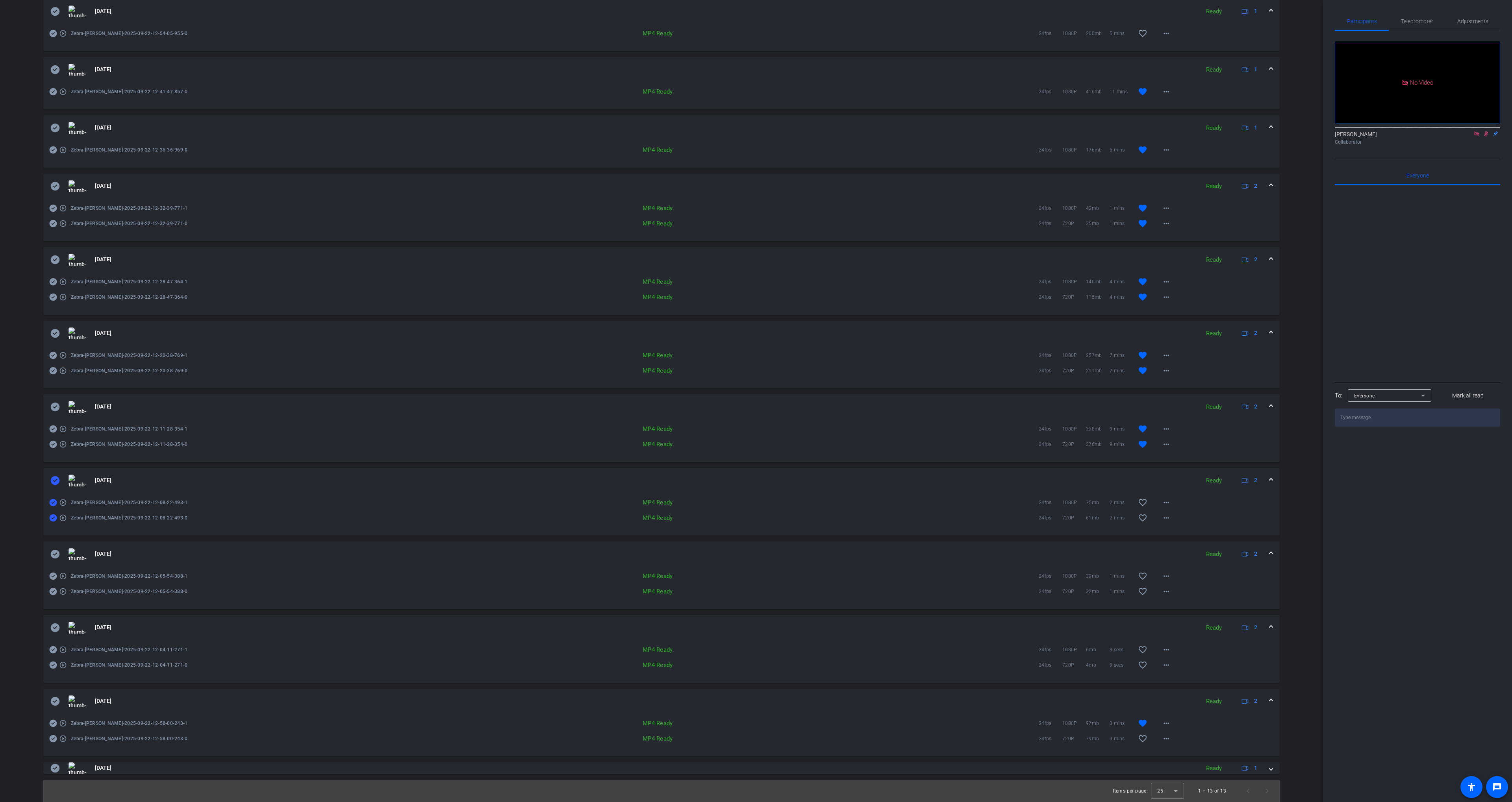
click at [55, 473] on mat-expansion-panel-header "[DATE] Ready 2" at bounding box center [662, 480] width 1236 height 25
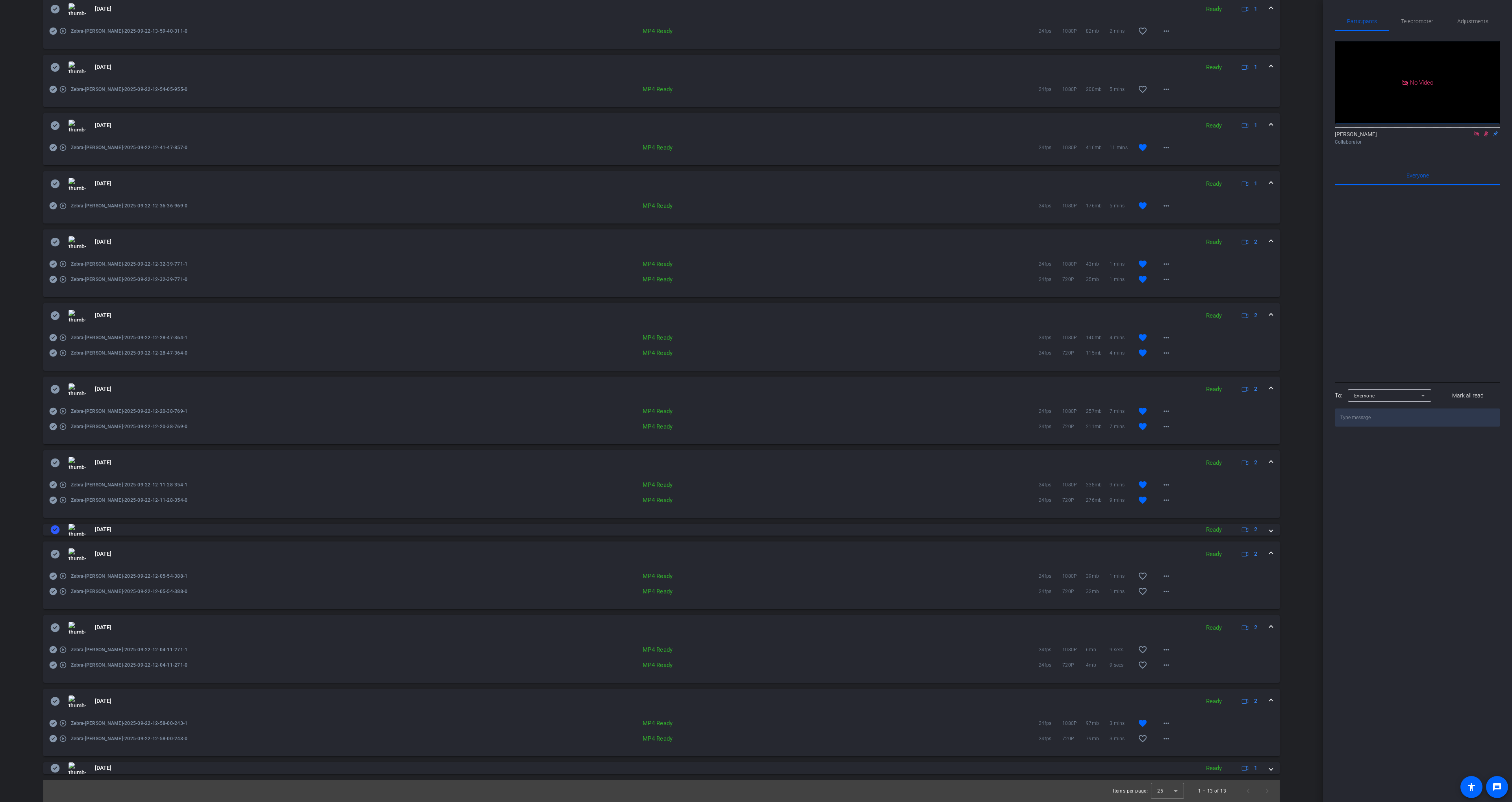
scroll to position [268, 0]
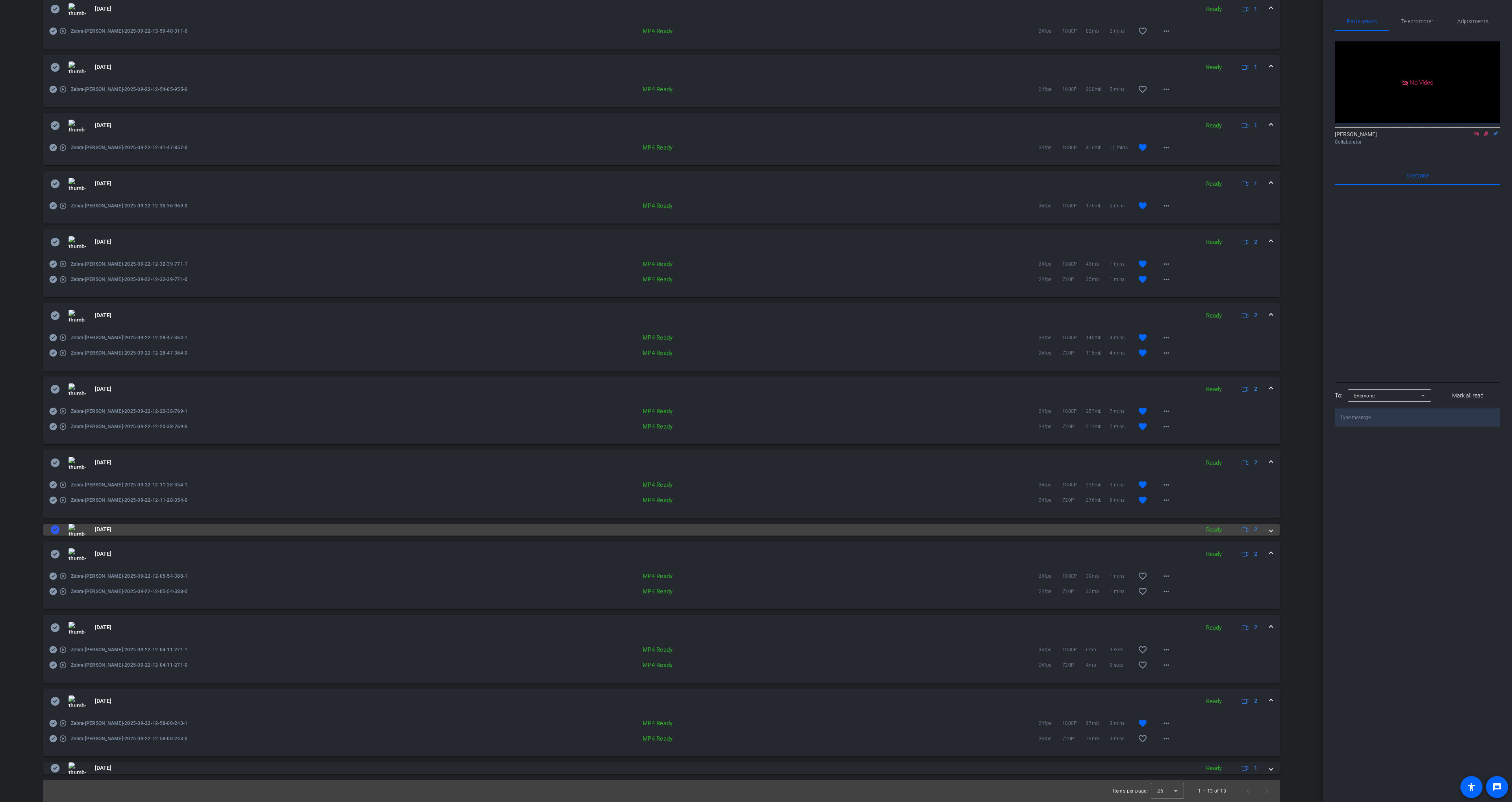
drag, startPoint x: 53, startPoint y: 529, endPoint x: 62, endPoint y: 529, distance: 9.0
click at [55, 529] on icon at bounding box center [55, 530] width 9 height 9
click at [148, 524] on mat-panel-title "[DATE]" at bounding box center [623, 530] width 1145 height 12
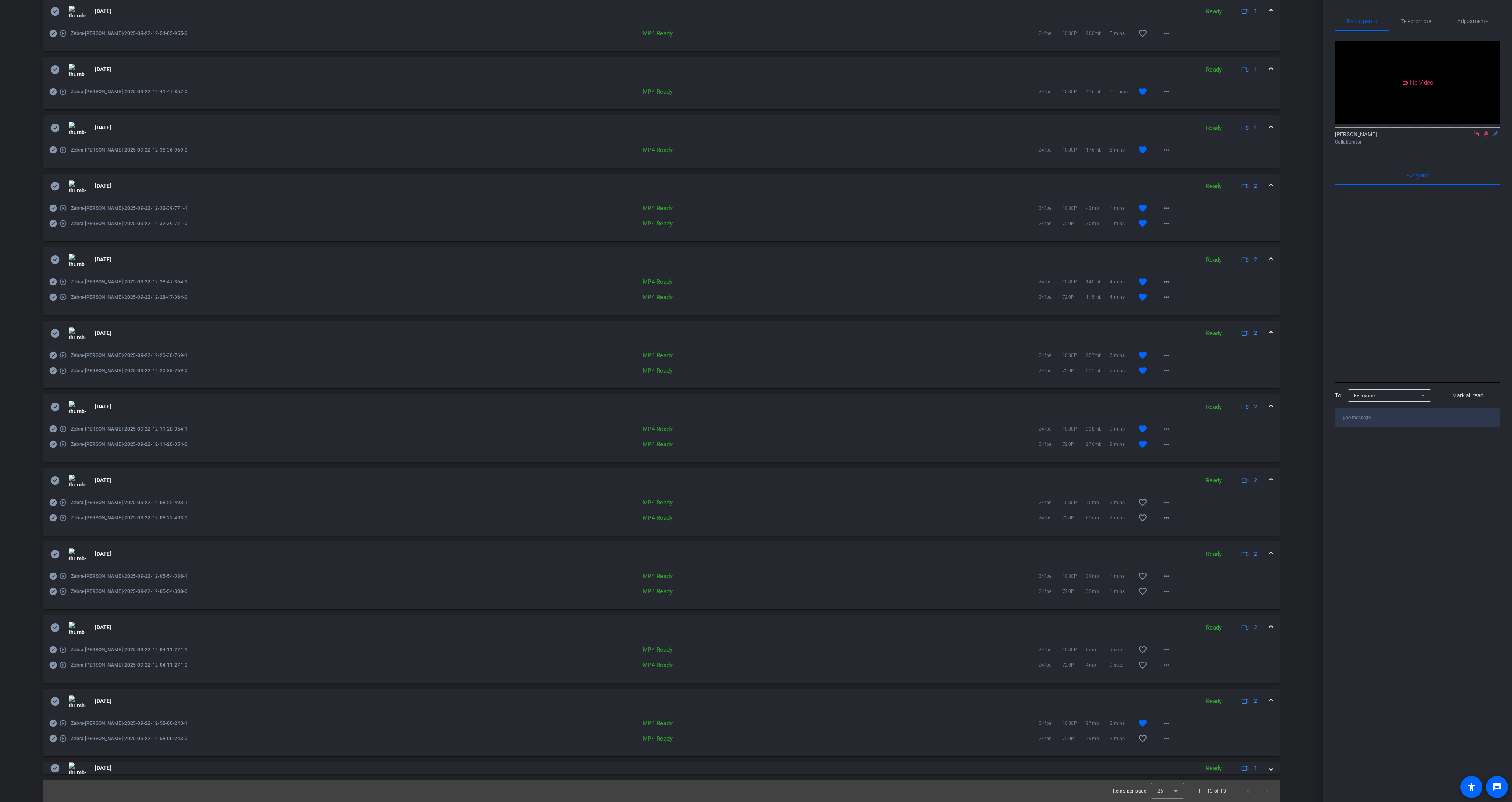
scroll to position [323, 0]
click at [1163, 517] on mat-icon "more_horiz" at bounding box center [1166, 518] width 9 height 9
click at [1192, 550] on span "Download MP4" at bounding box center [1187, 554] width 47 height 9
